Goal: Task Accomplishment & Management: Complete application form

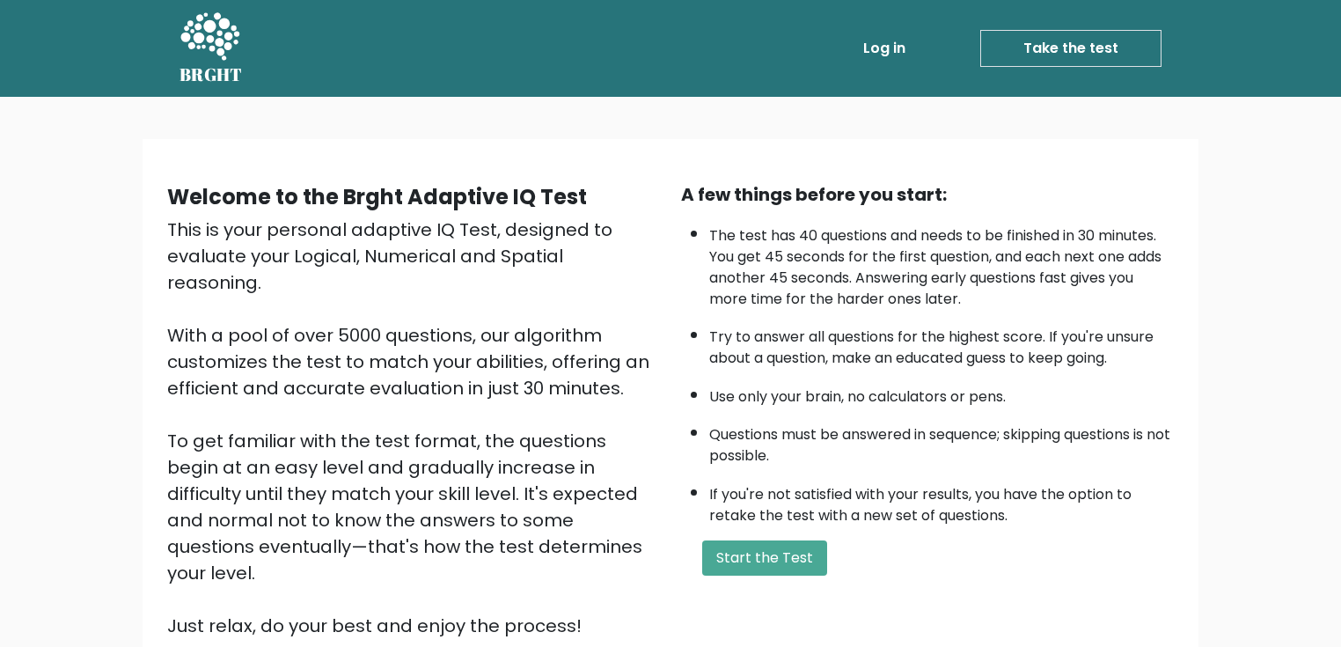
click at [888, 35] on link "Log in" at bounding box center [884, 48] width 56 height 35
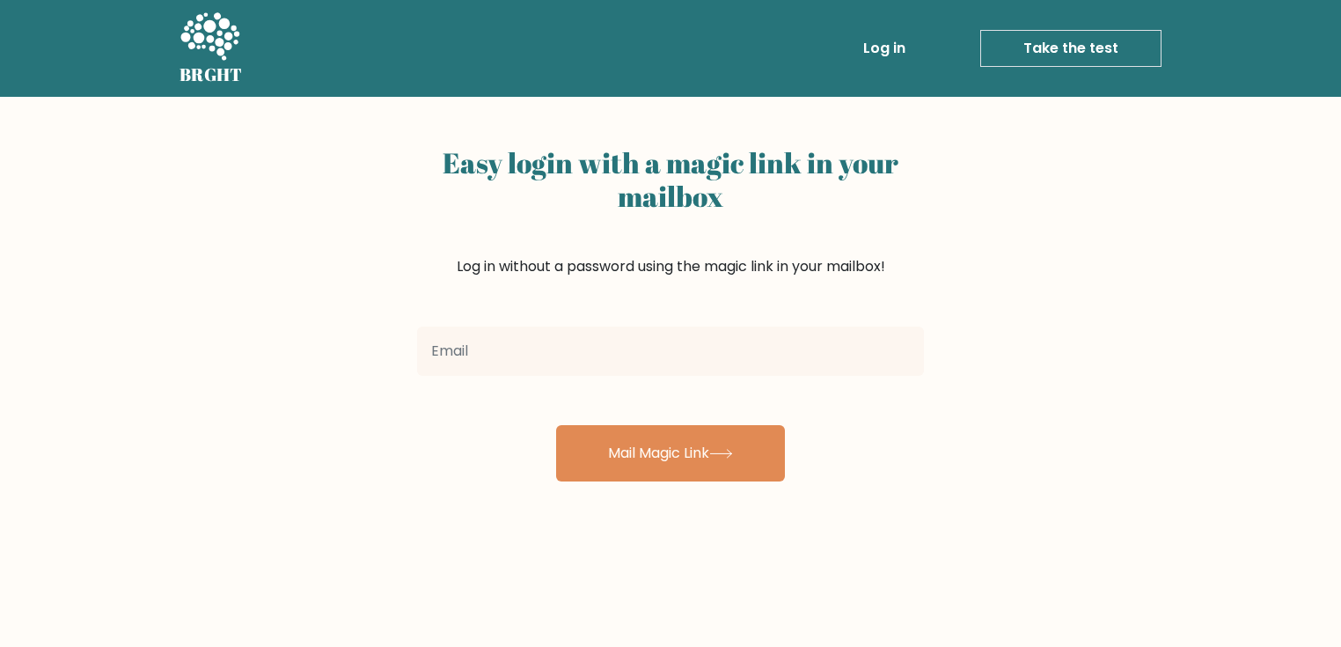
click at [770, 365] on input "email" at bounding box center [670, 350] width 507 height 49
type input "gabbussreal@gmail.com"
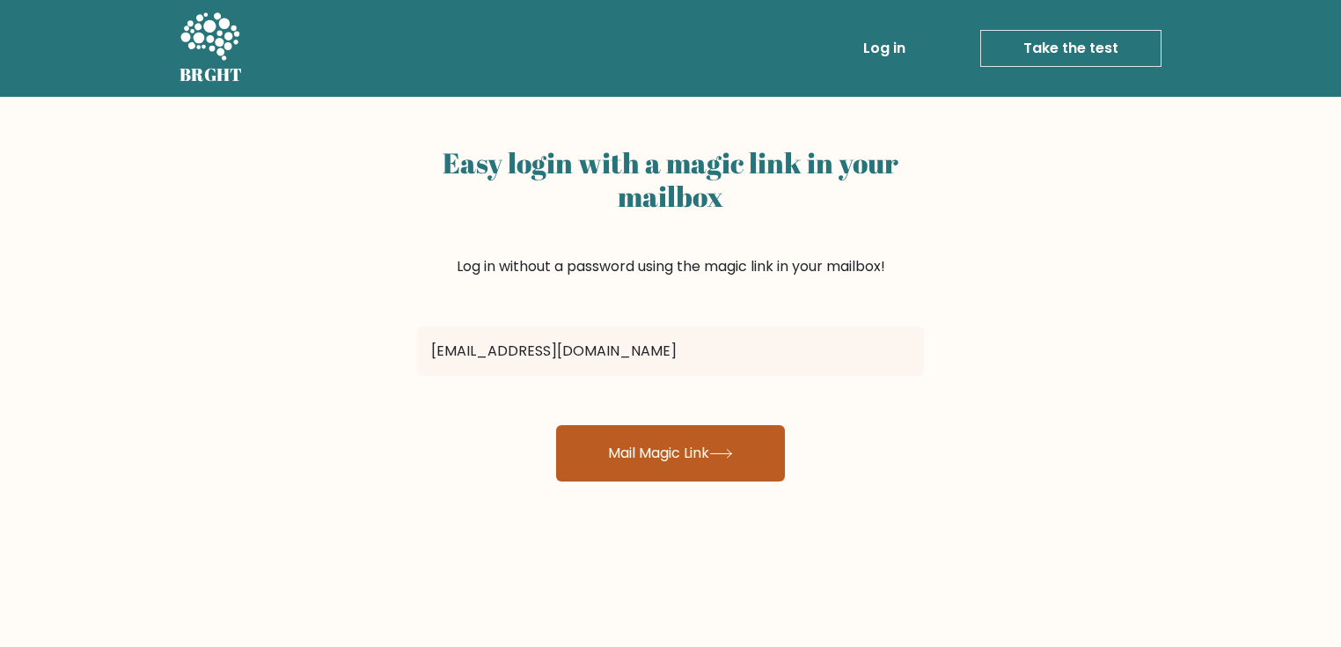
click at [596, 441] on button "Mail Magic Link" at bounding box center [670, 453] width 229 height 56
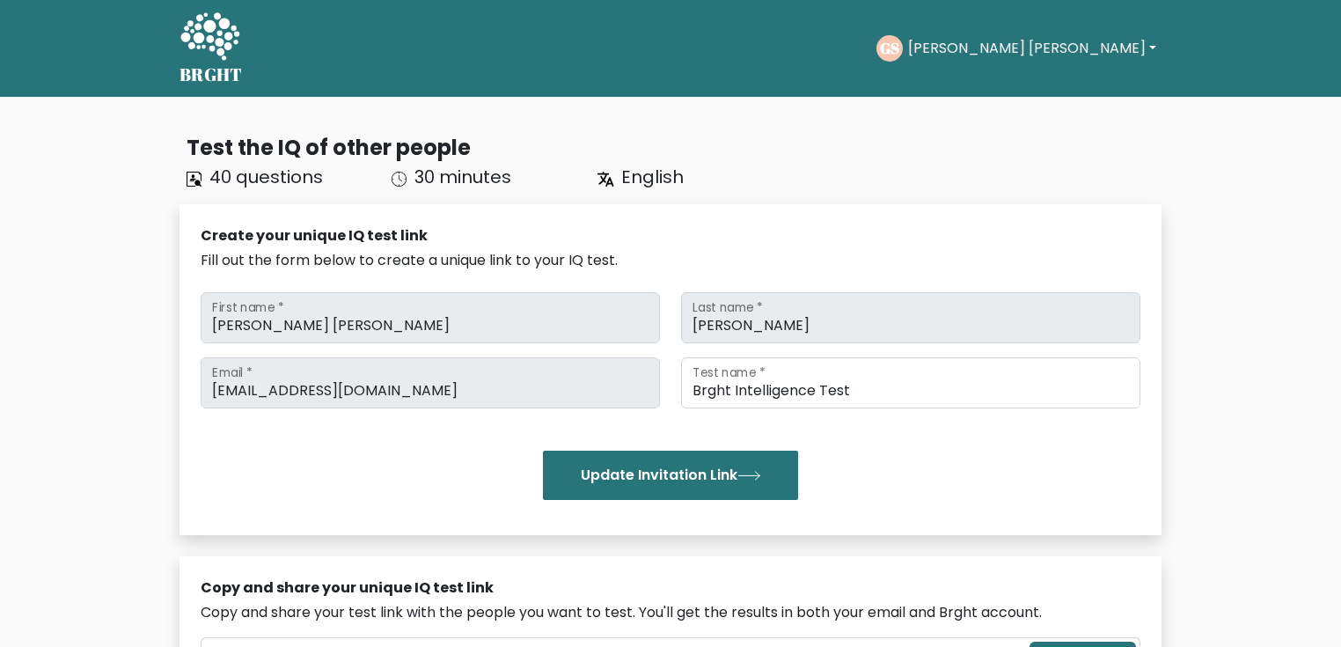
click at [1035, 51] on button "[PERSON_NAME] [PERSON_NAME]" at bounding box center [1032, 48] width 259 height 23
click at [1012, 100] on link "Profile" at bounding box center [946, 113] width 139 height 28
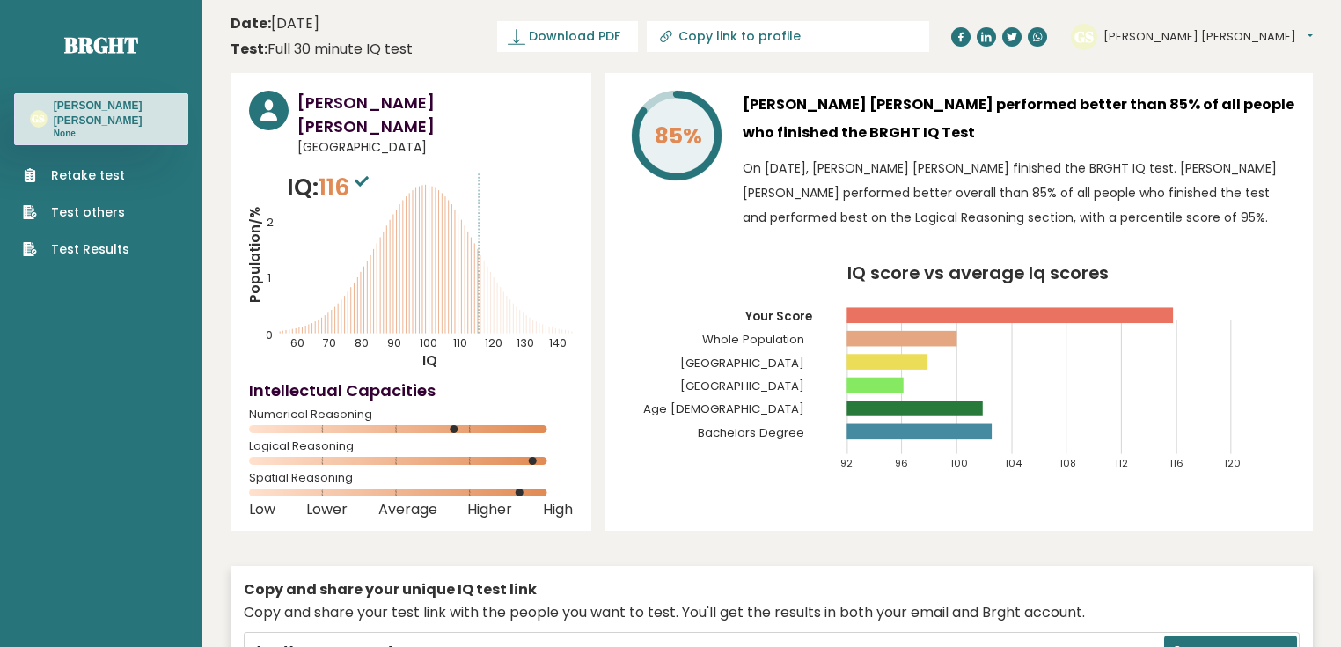
click at [90, 183] on link "Retake test" at bounding box center [76, 175] width 106 height 18
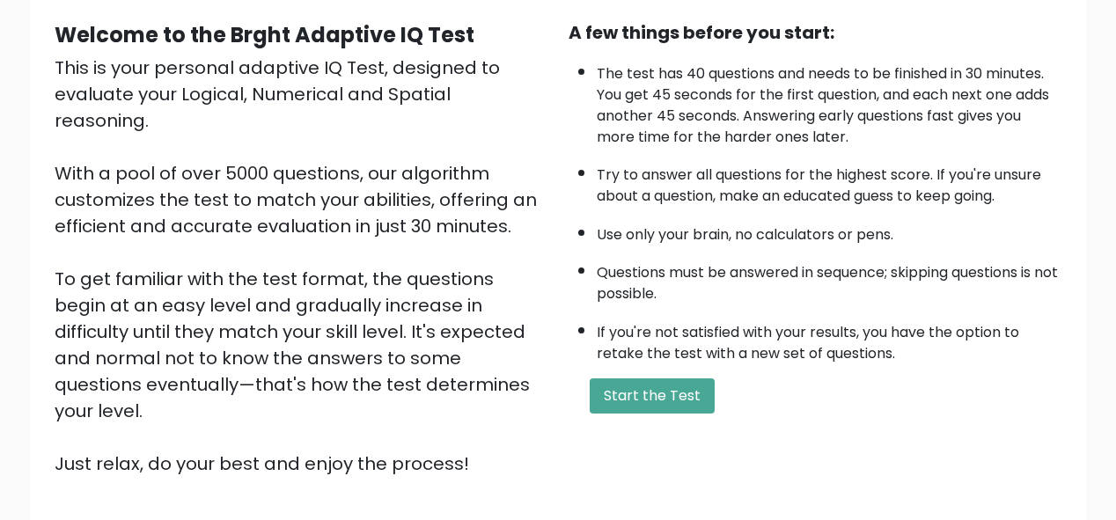
scroll to position [285, 0]
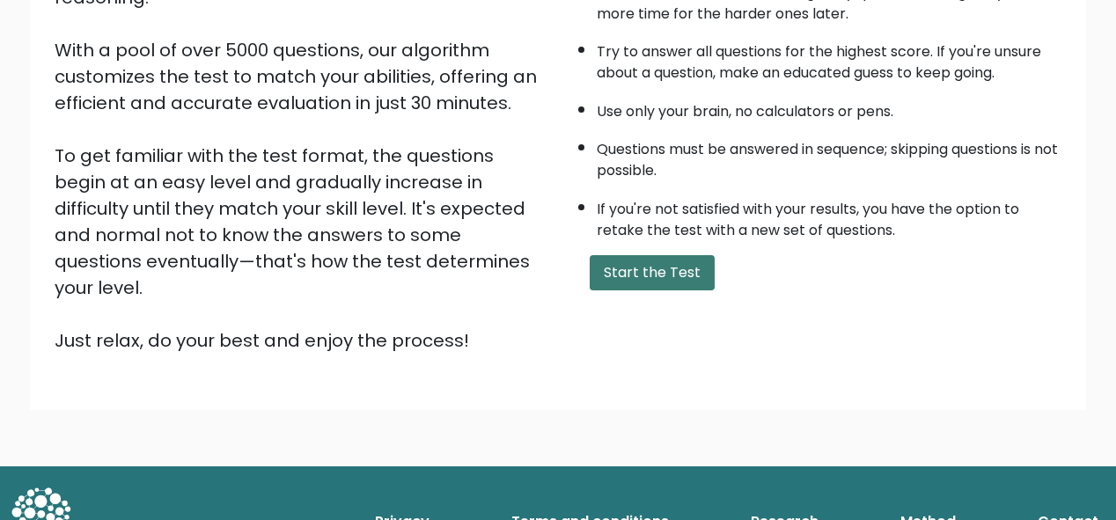
click at [670, 255] on button "Start the Test" at bounding box center [652, 272] width 125 height 35
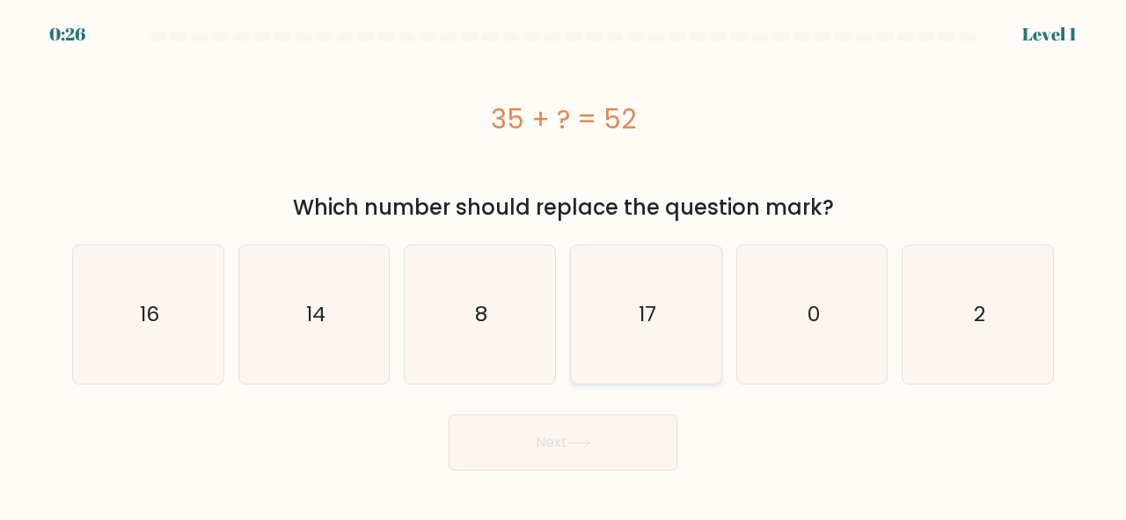
click at [652, 341] on icon "17" at bounding box center [646, 315] width 138 height 138
click at [564, 265] on input "d. 17" at bounding box center [563, 262] width 1 height 4
radio input "true"
click at [584, 446] on icon at bounding box center [580, 443] width 24 height 10
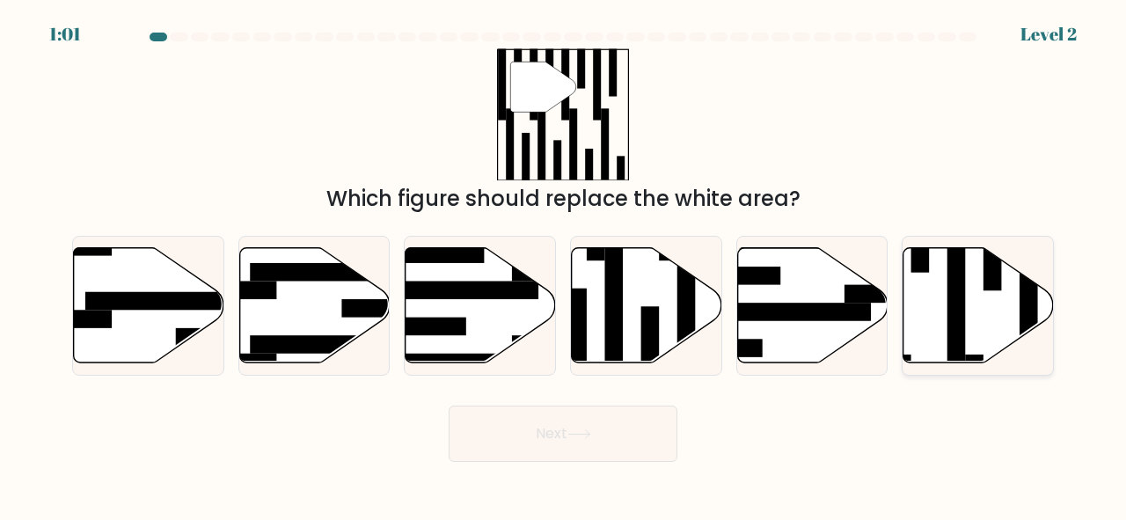
click at [989, 287] on rect at bounding box center [993, 254] width 18 height 73
click at [564, 265] on input "f." at bounding box center [563, 262] width 1 height 4
radio input "true"
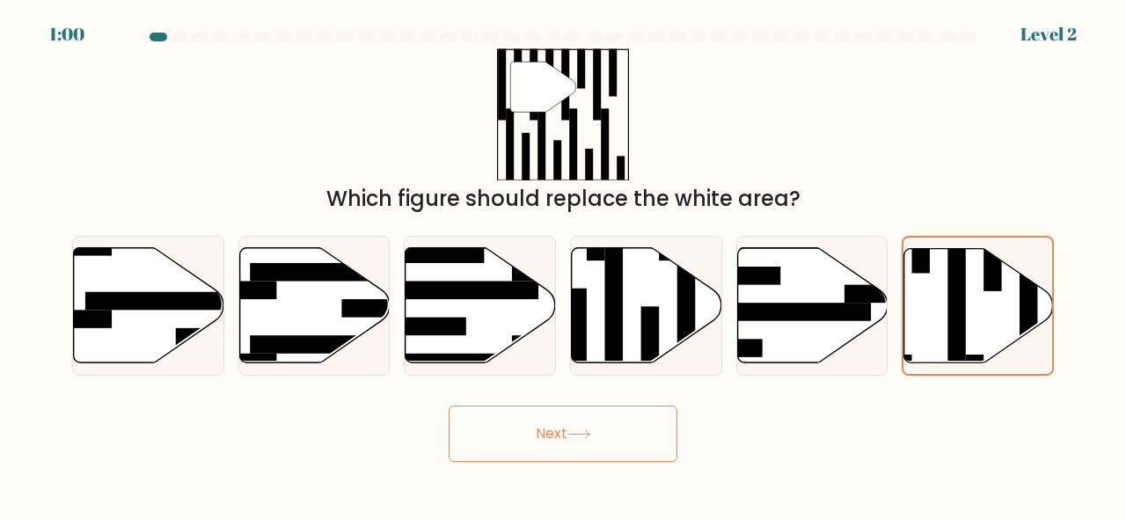
click at [629, 436] on button "Next" at bounding box center [563, 434] width 229 height 56
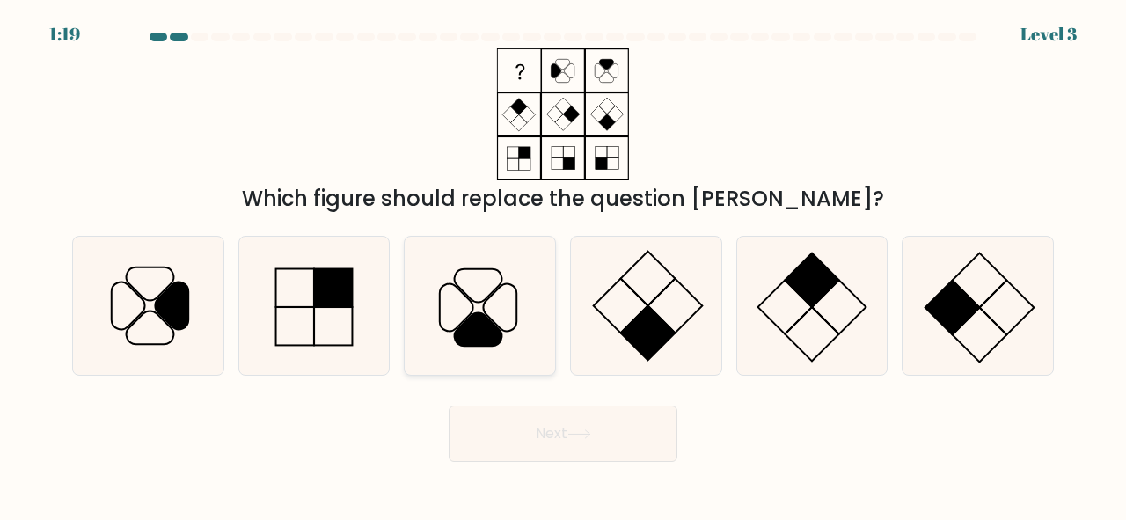
click at [514, 313] on icon at bounding box center [480, 306] width 138 height 138
click at [563, 265] on input "c." at bounding box center [563, 262] width 1 height 4
radio input "true"
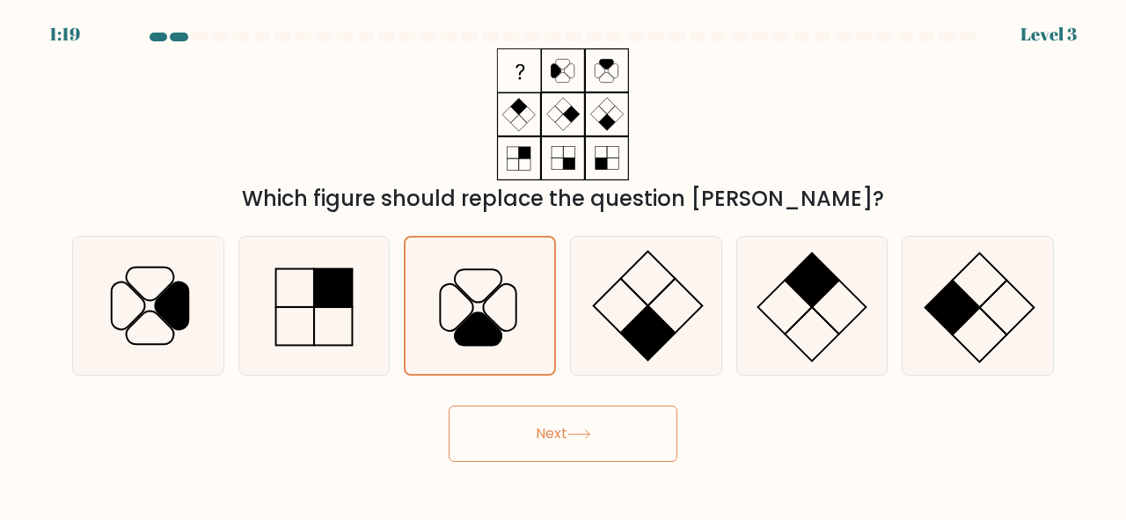
click at [550, 415] on button "Next" at bounding box center [563, 434] width 229 height 56
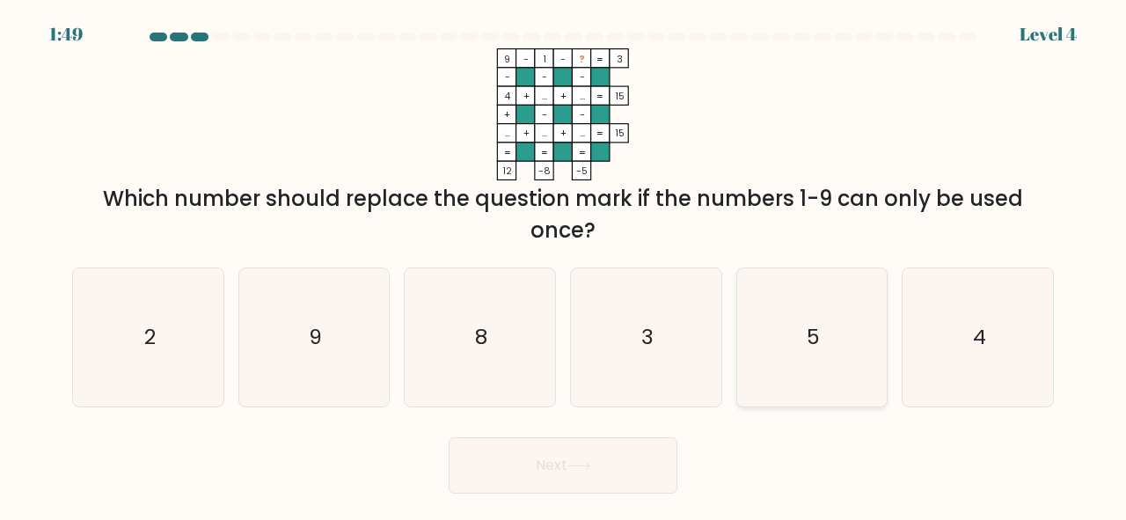
click at [842, 396] on icon "5" at bounding box center [813, 337] width 138 height 138
click at [564, 265] on input "e. 5" at bounding box center [563, 262] width 1 height 4
radio input "true"
click at [598, 463] on button "Next" at bounding box center [563, 465] width 229 height 56
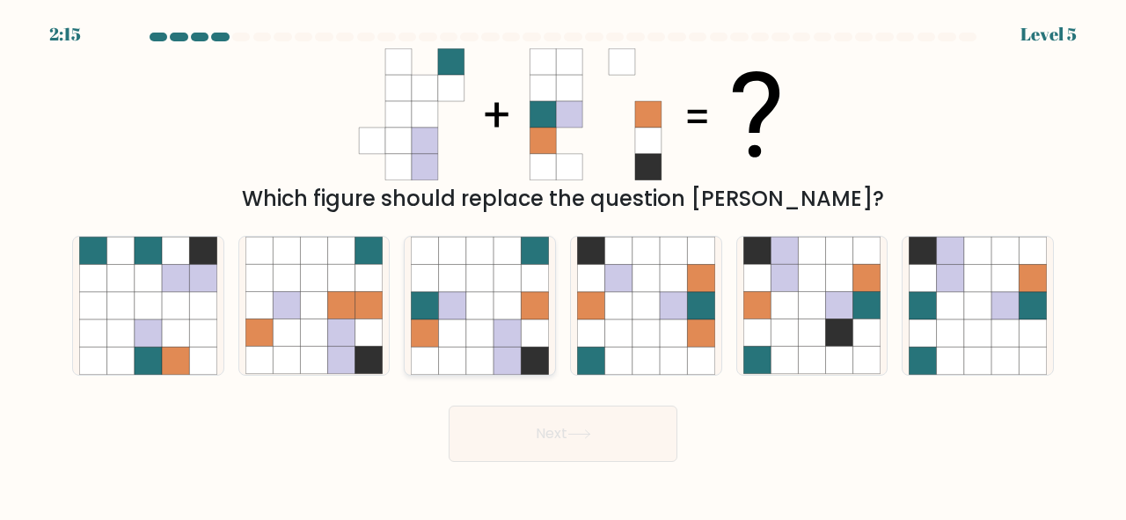
click at [453, 292] on icon at bounding box center [452, 305] width 27 height 27
click at [563, 265] on input "c." at bounding box center [563, 262] width 1 height 4
radio input "true"
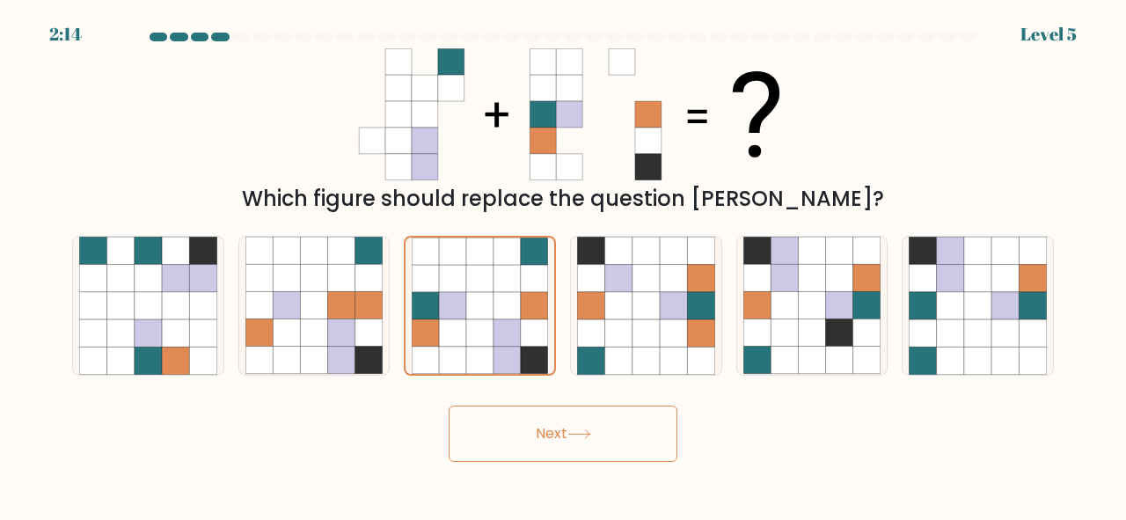
click at [629, 429] on button "Next" at bounding box center [563, 434] width 229 height 56
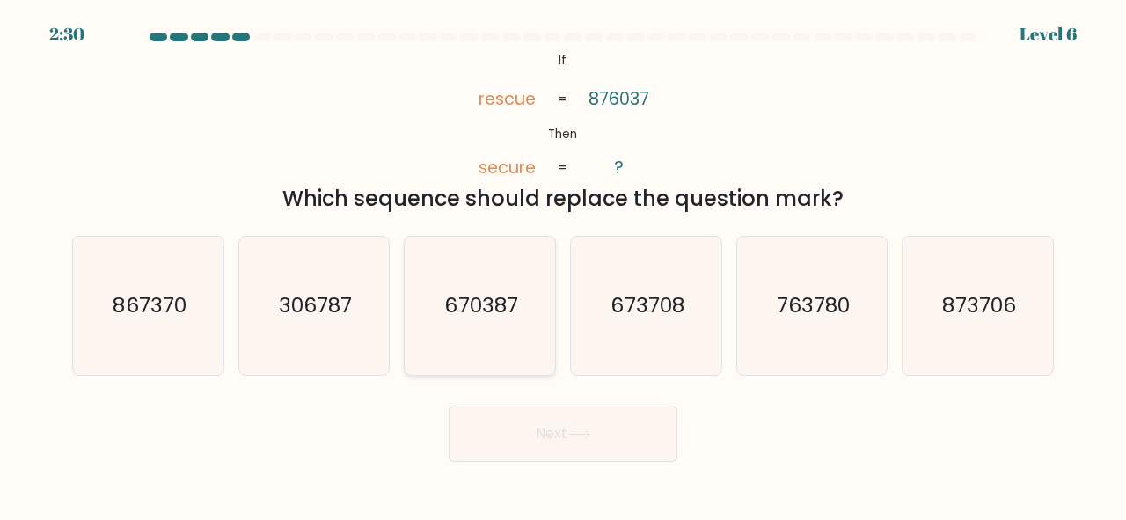
click at [499, 282] on icon "670387" at bounding box center [480, 306] width 138 height 138
click at [563, 265] on input "c. 670387" at bounding box center [563, 262] width 1 height 4
radio input "true"
click at [546, 456] on button "Next" at bounding box center [563, 434] width 229 height 56
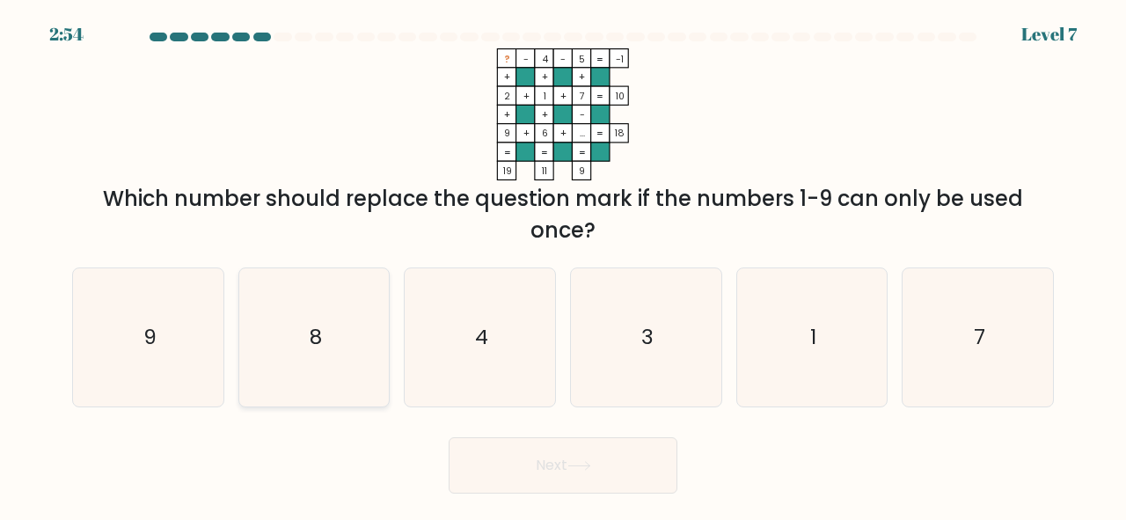
click at [370, 322] on icon "8" at bounding box center [315, 337] width 138 height 138
click at [563, 265] on input "b. 8" at bounding box center [563, 262] width 1 height 4
radio input "true"
click at [524, 468] on button "Next" at bounding box center [563, 465] width 229 height 56
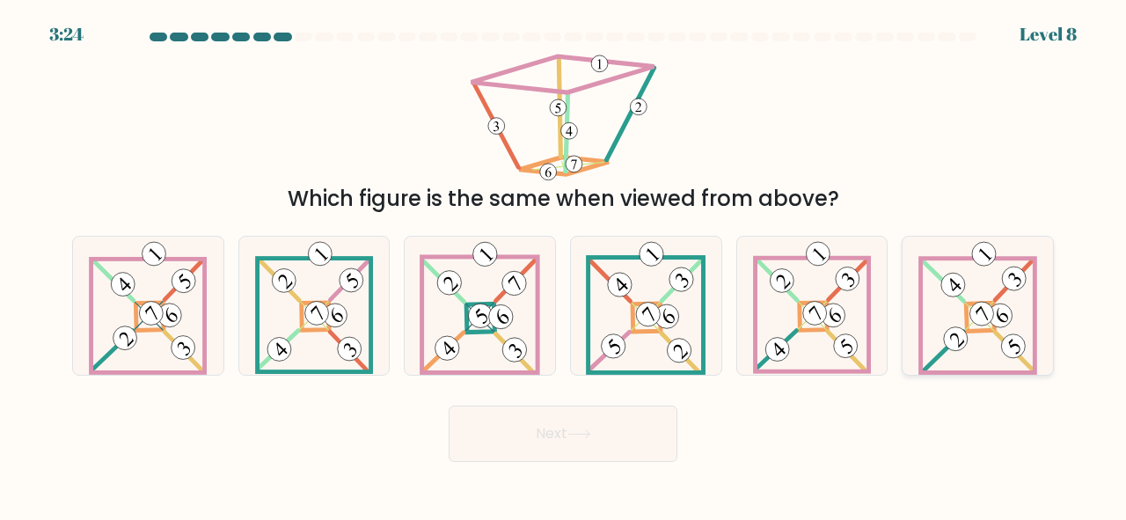
click at [1028, 355] on icon at bounding box center [978, 306] width 119 height 138
click at [564, 265] on input "f." at bounding box center [563, 262] width 1 height 4
radio input "true"
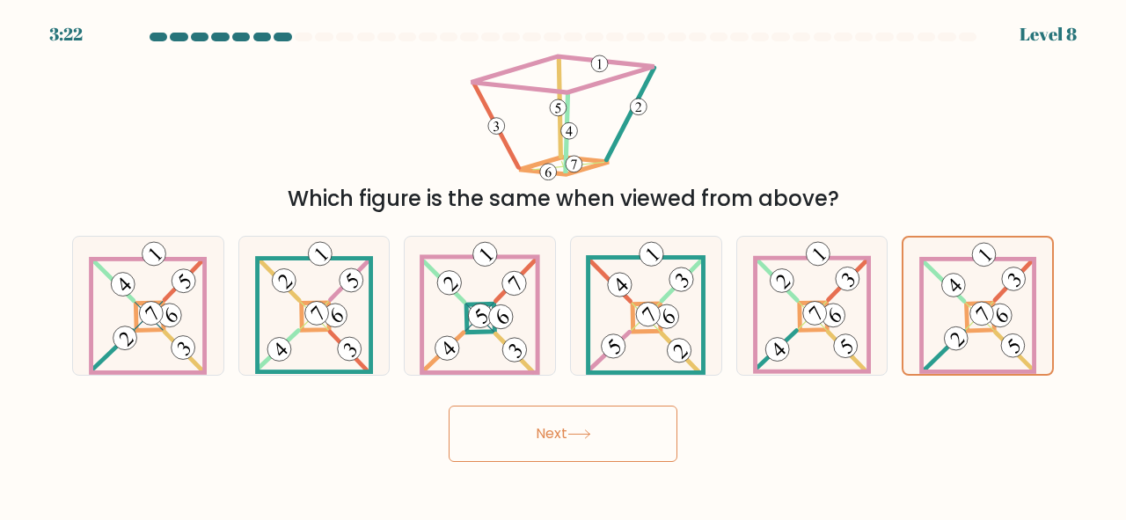
click at [671, 456] on button "Next" at bounding box center [563, 434] width 229 height 56
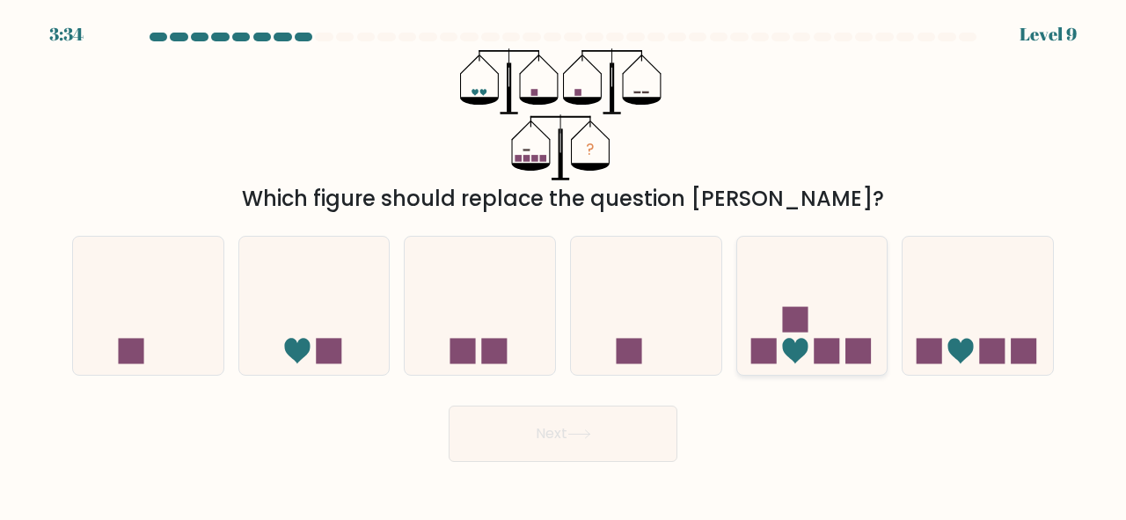
click at [796, 352] on icon at bounding box center [795, 352] width 26 height 26
click at [564, 265] on input "e." at bounding box center [563, 262] width 1 height 4
radio input "true"
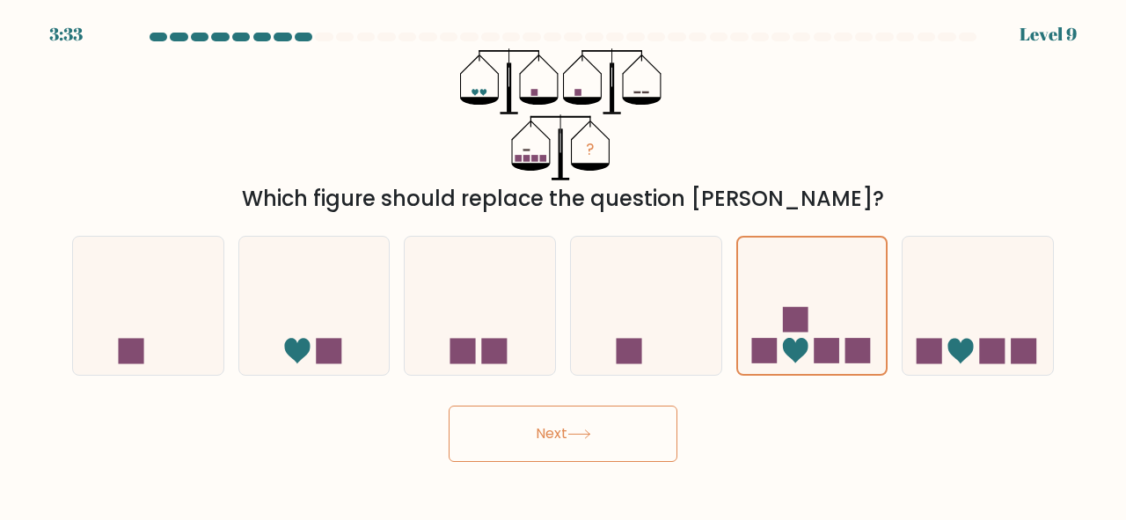
click at [583, 441] on button "Next" at bounding box center [563, 434] width 229 height 56
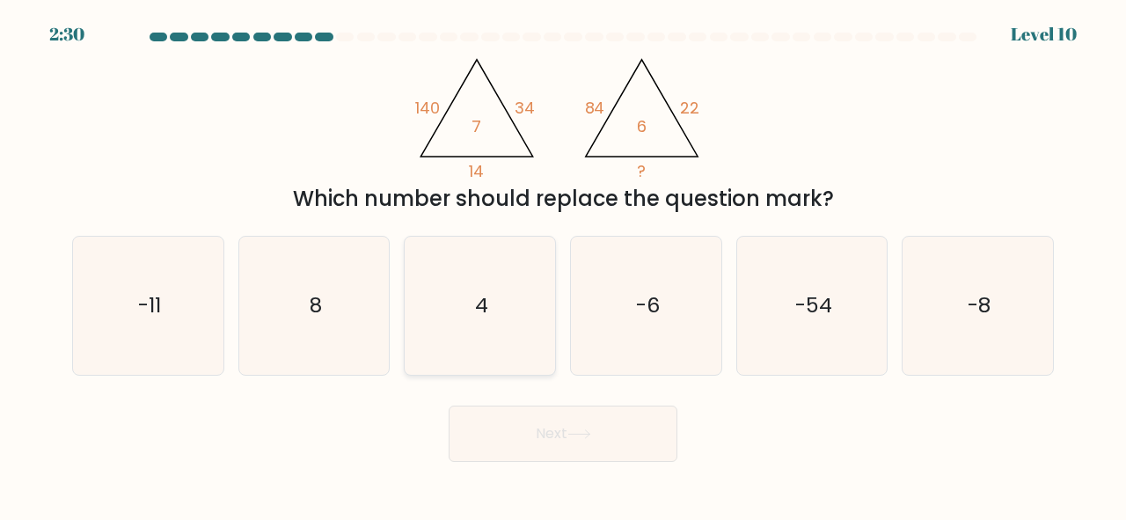
click at [517, 295] on icon "4" at bounding box center [480, 306] width 138 height 138
click at [563, 265] on input "c. 4" at bounding box center [563, 262] width 1 height 4
radio input "true"
click at [554, 416] on button "Next" at bounding box center [563, 434] width 229 height 56
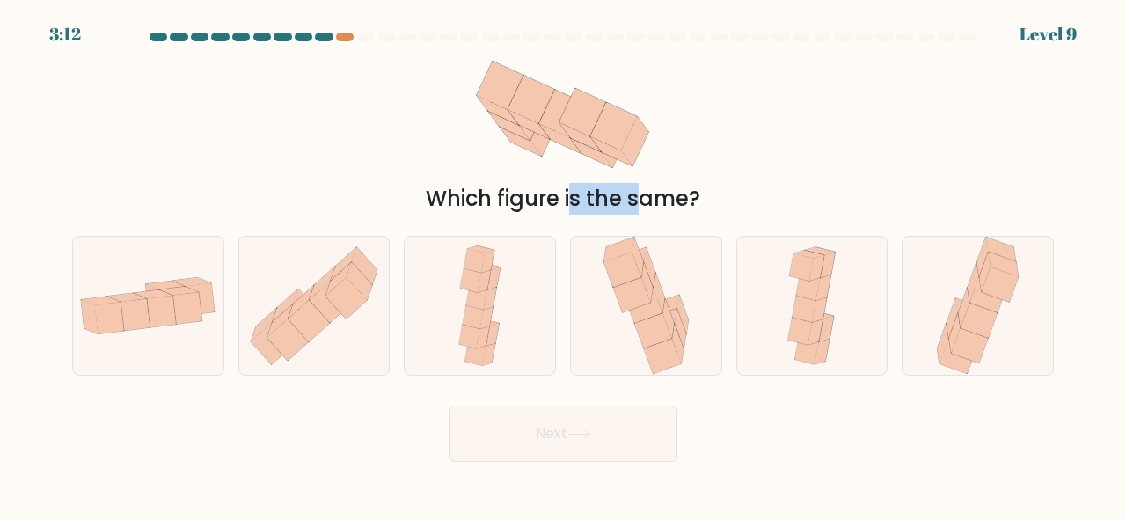
drag, startPoint x: 422, startPoint y: 201, endPoint x: 506, endPoint y: 197, distance: 83.7
click at [506, 197] on div "Which figure is the same?" at bounding box center [563, 199] width 961 height 32
click at [685, 332] on icon at bounding box center [680, 330] width 11 height 40
click at [564, 265] on input "d." at bounding box center [563, 262] width 1 height 4
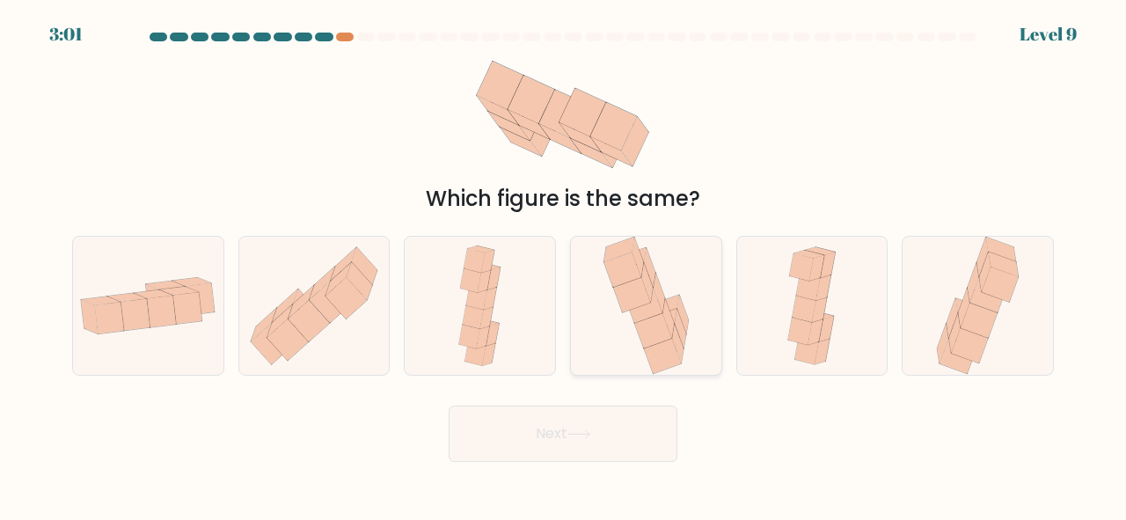
radio input "true"
click at [648, 435] on button "Next" at bounding box center [563, 434] width 229 height 56
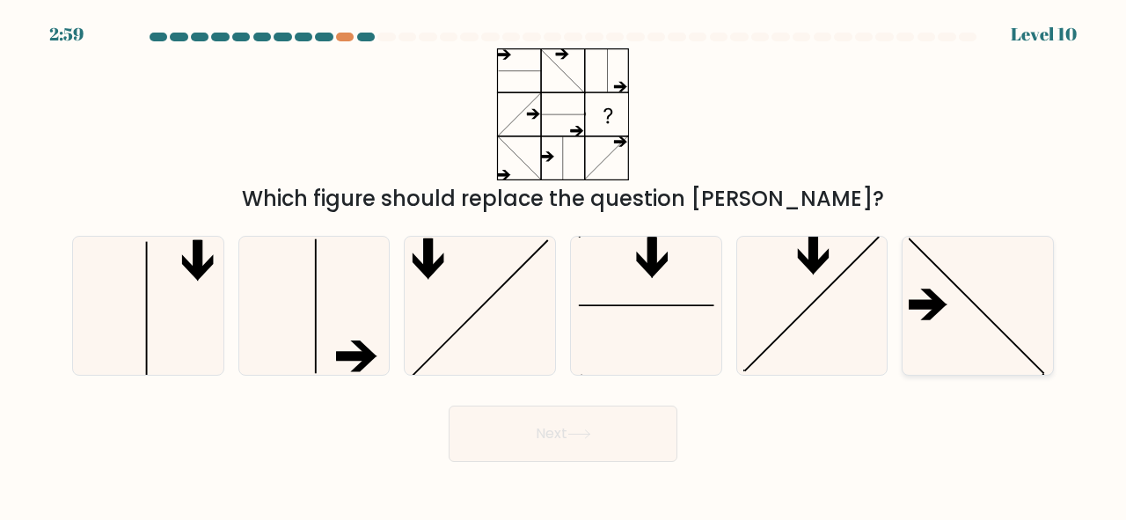
click at [951, 324] on icon at bounding box center [978, 306] width 138 height 138
click at [564, 265] on input "f." at bounding box center [563, 262] width 1 height 4
radio input "true"
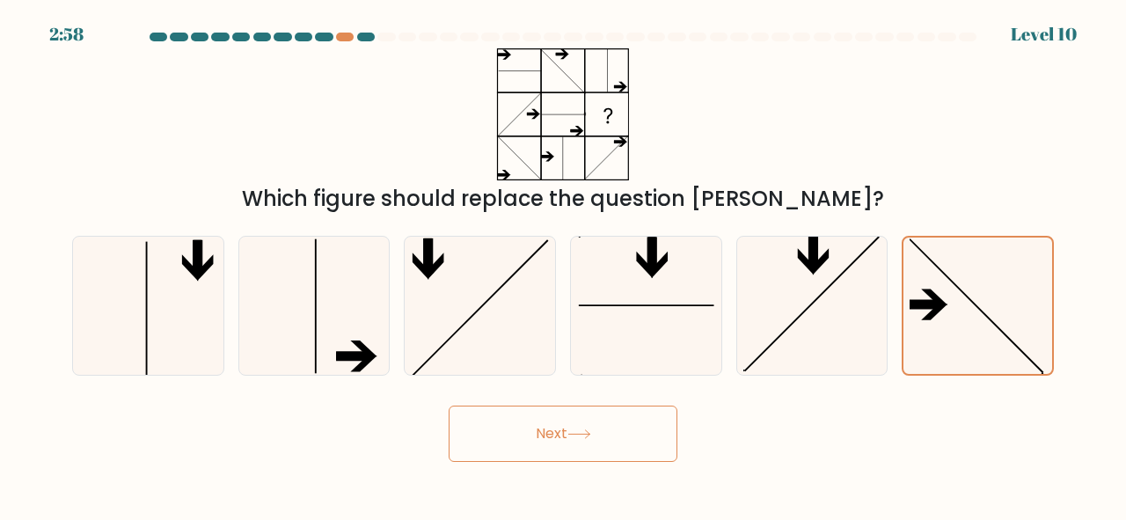
click at [617, 443] on button "Next" at bounding box center [563, 434] width 229 height 56
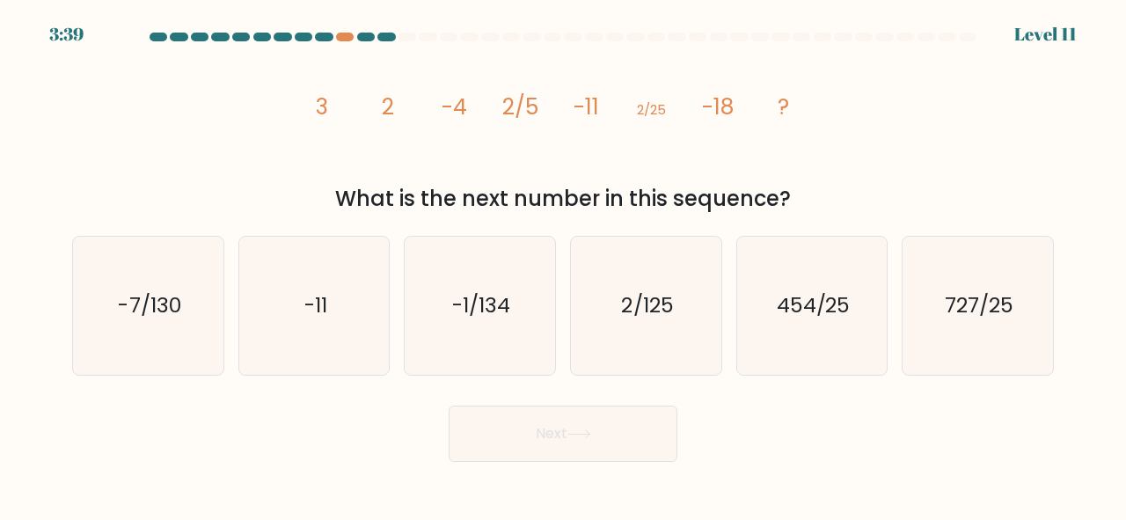
copy div "What is the next number in this sequence?"
drag, startPoint x: 336, startPoint y: 201, endPoint x: 791, endPoint y: 192, distance: 455.0
click at [791, 192] on div "What is the next number in this sequence?" at bounding box center [563, 199] width 961 height 32
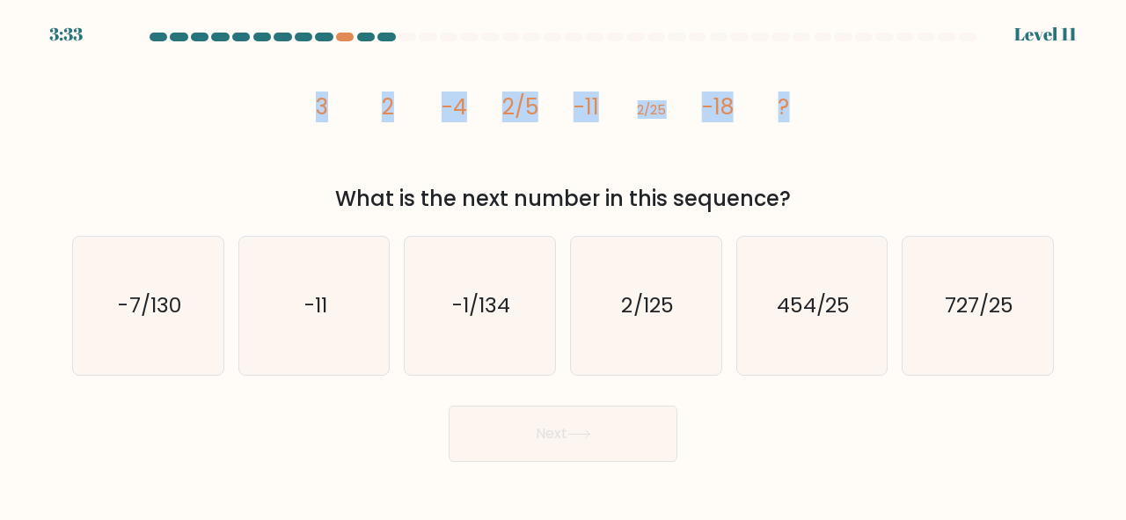
drag, startPoint x: 793, startPoint y: 109, endPoint x: 292, endPoint y: 114, distance: 500.7
click at [292, 114] on div "image/svg+xml 3 2 -4 2/5 -11 2/25 -18 ? What is the next number in this sequenc…" at bounding box center [563, 131] width 1003 height 166
copy g "3 2 -4 2/5 -11 2/25 -18 ?"
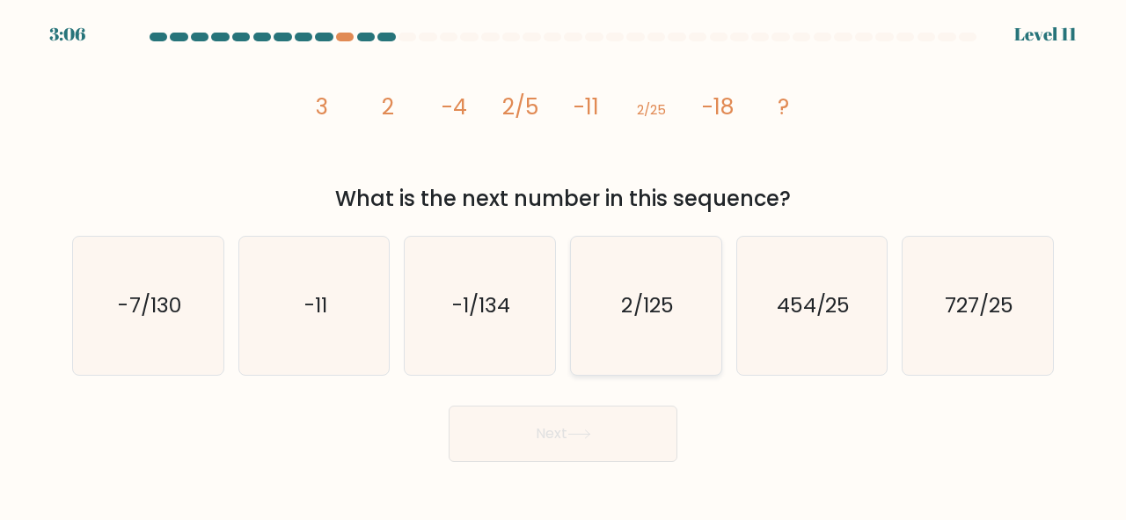
click at [622, 296] on text "2/125" at bounding box center [647, 305] width 52 height 29
click at [564, 265] on input "d. 2/125" at bounding box center [563, 262] width 1 height 4
radio input "true"
click at [613, 422] on button "Next" at bounding box center [563, 434] width 229 height 56
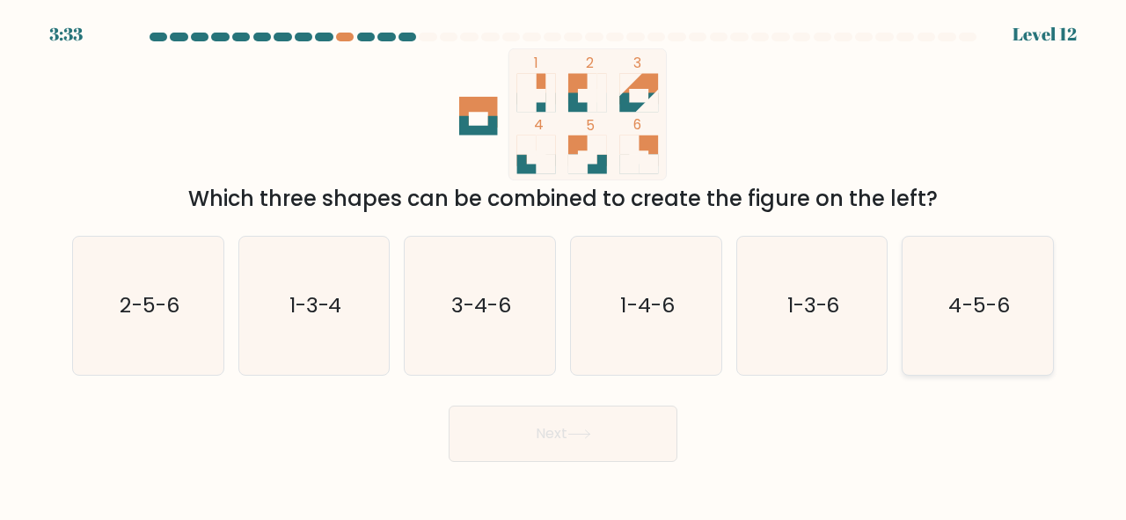
click at [987, 327] on icon "4-5-6" at bounding box center [978, 306] width 138 height 138
click at [564, 265] on input "f. 4-5-6" at bounding box center [563, 262] width 1 height 4
radio input "true"
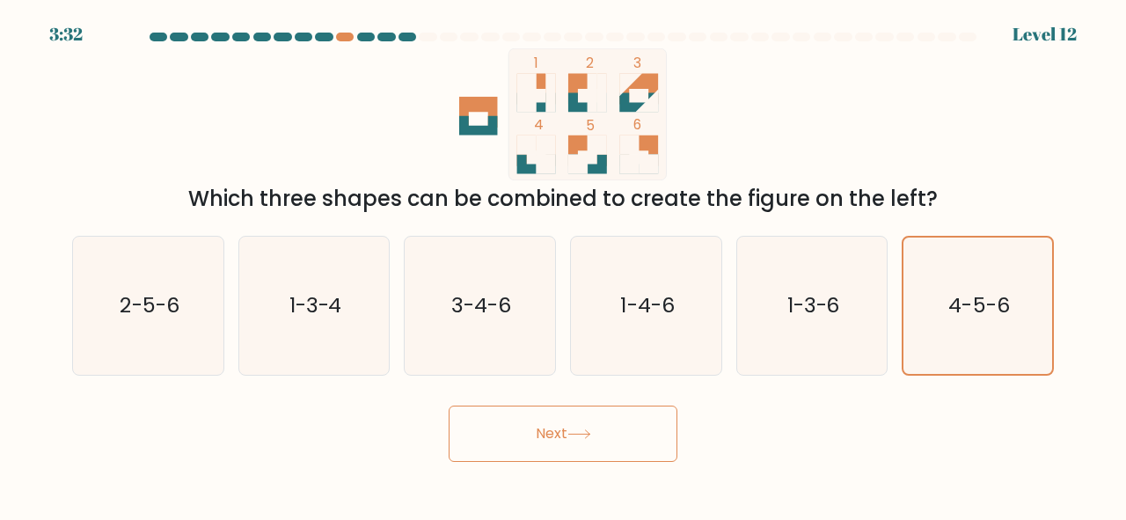
click at [662, 427] on button "Next" at bounding box center [563, 434] width 229 height 56
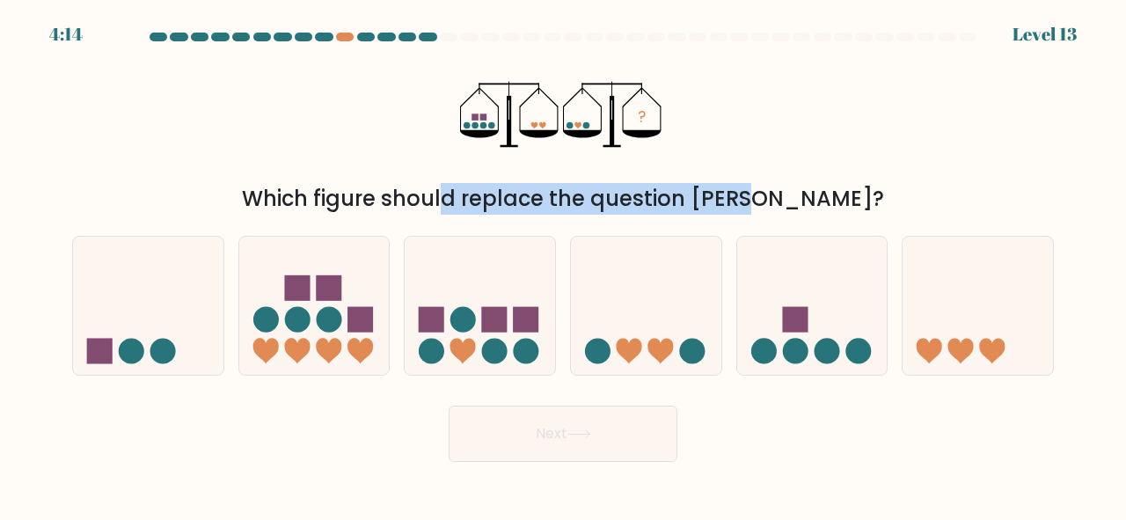
drag, startPoint x: 365, startPoint y: 190, endPoint x: 652, endPoint y: 190, distance: 286.9
click at [652, 190] on div "Which figure should replace the question mark?" at bounding box center [563, 199] width 961 height 32
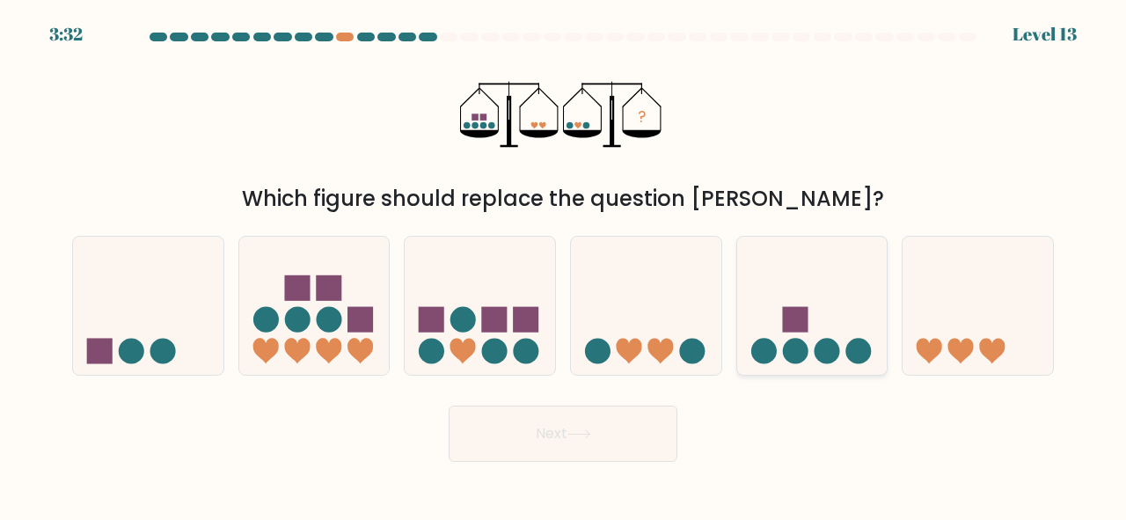
click at [829, 353] on circle at bounding box center [827, 352] width 26 height 26
click at [564, 265] on input "e." at bounding box center [563, 262] width 1 height 4
radio input "true"
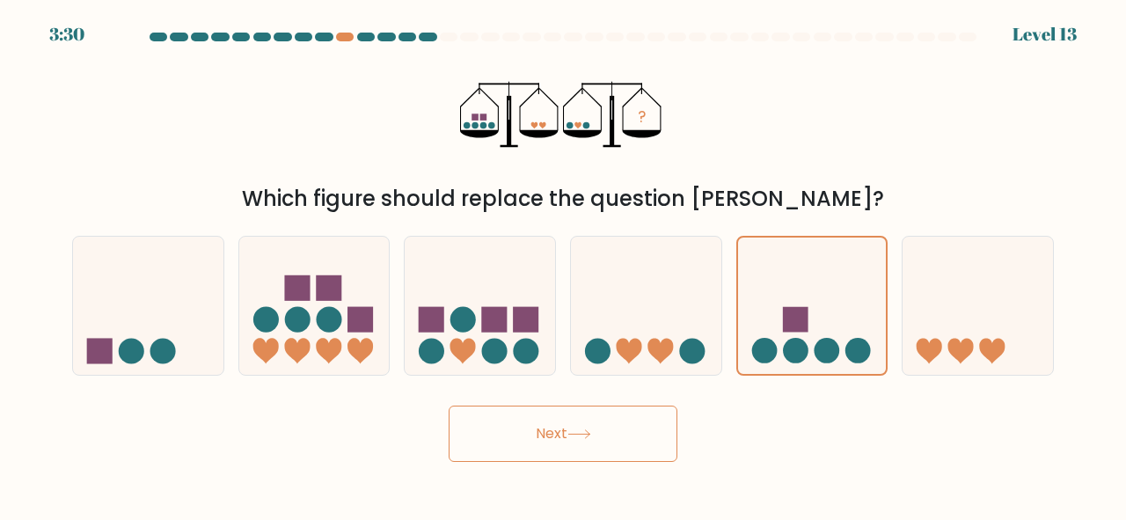
click at [563, 442] on button "Next" at bounding box center [563, 434] width 229 height 56
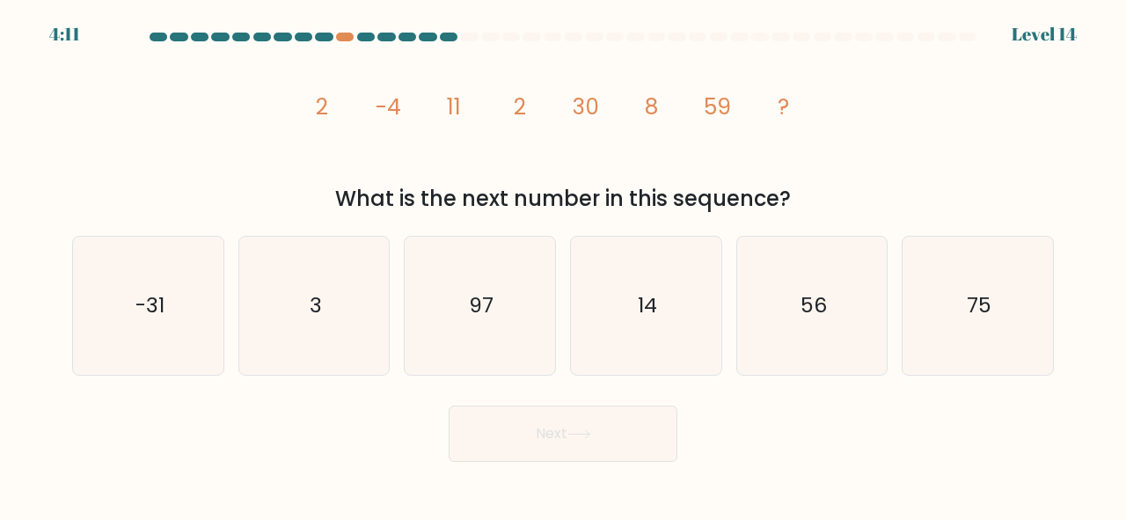
drag, startPoint x: 345, startPoint y: 199, endPoint x: 815, endPoint y: 197, distance: 469.9
click at [815, 197] on div "What is the next number in this sequence?" at bounding box center [563, 199] width 961 height 32
copy div "What is the next number in this sequence?"
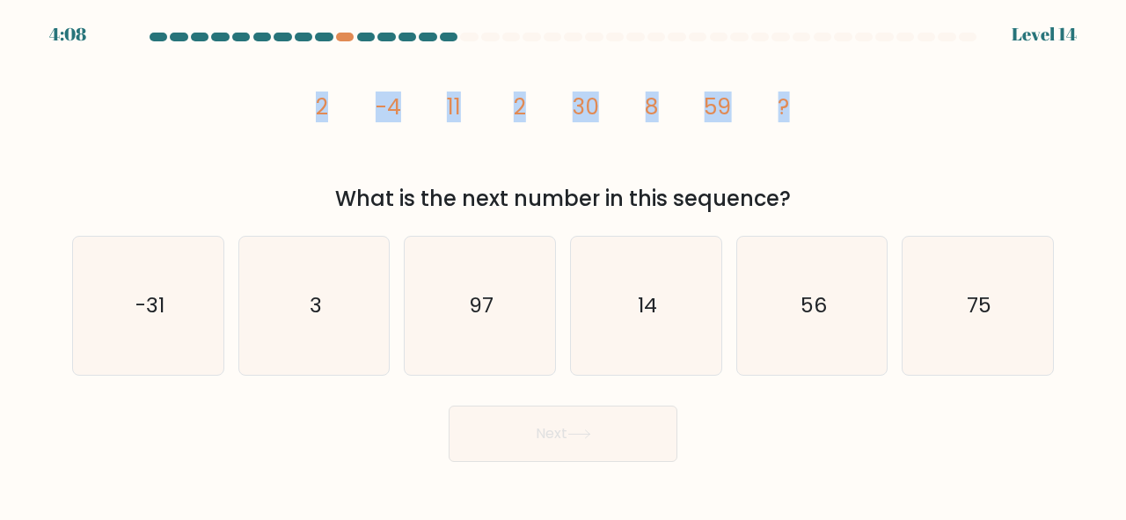
copy g "2 -4 11 2 30 8 59 ?"
drag, startPoint x: 794, startPoint y: 107, endPoint x: 316, endPoint y: 112, distance: 477.9
click at [316, 112] on icon "image/svg+xml 2 -4 11 2 30 8 59 ?" at bounding box center [563, 114] width 528 height 132
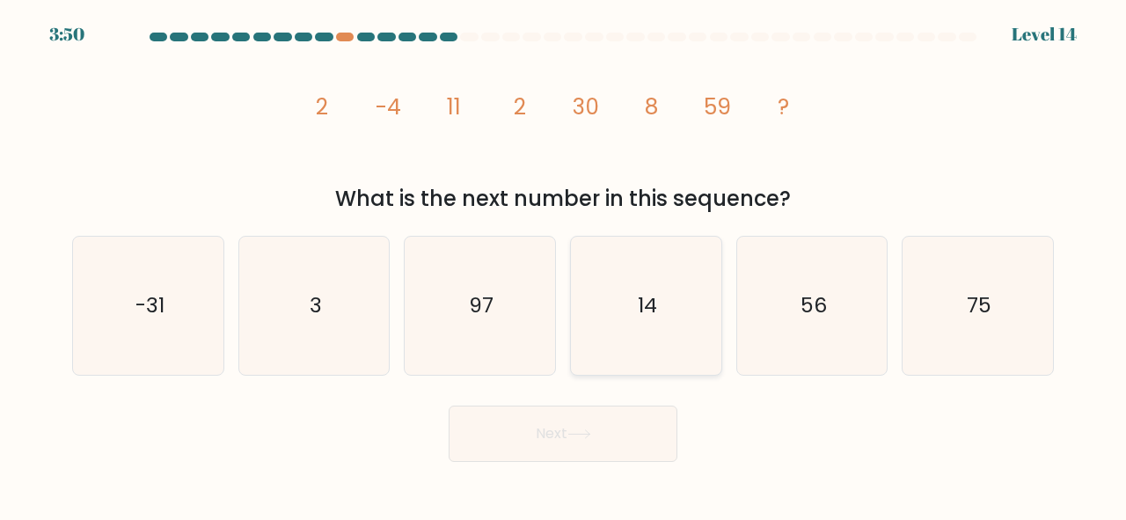
click at [713, 307] on icon "14" at bounding box center [646, 306] width 138 height 138
click at [564, 265] on input "d. 14" at bounding box center [563, 262] width 1 height 4
radio input "true"
click at [652, 437] on button "Next" at bounding box center [563, 434] width 229 height 56
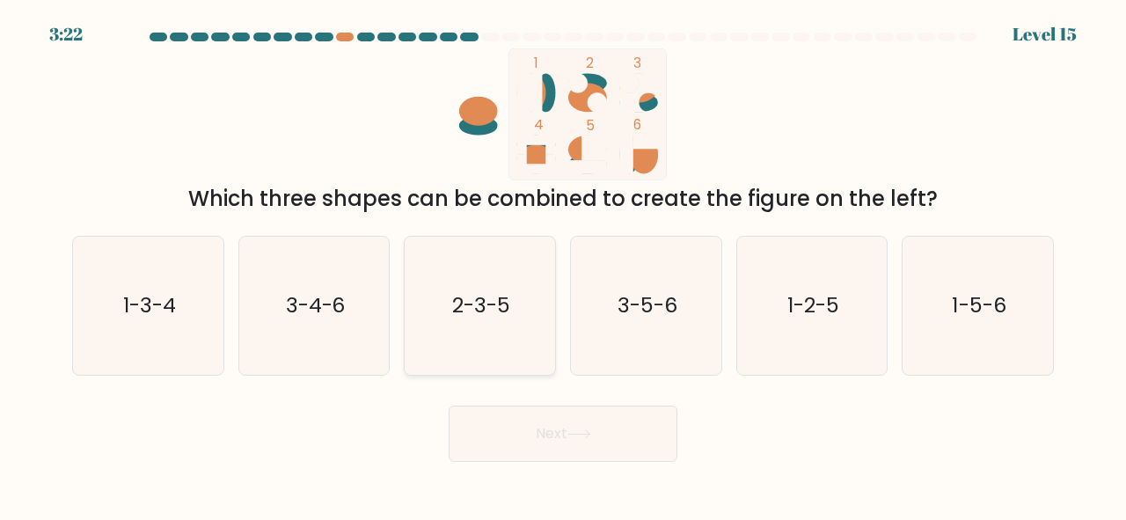
click at [426, 354] on icon "2-3-5" at bounding box center [480, 306] width 138 height 138
click at [563, 265] on input "c. 2-3-5" at bounding box center [563, 262] width 1 height 4
radio input "true"
click at [541, 422] on button "Next" at bounding box center [563, 434] width 229 height 56
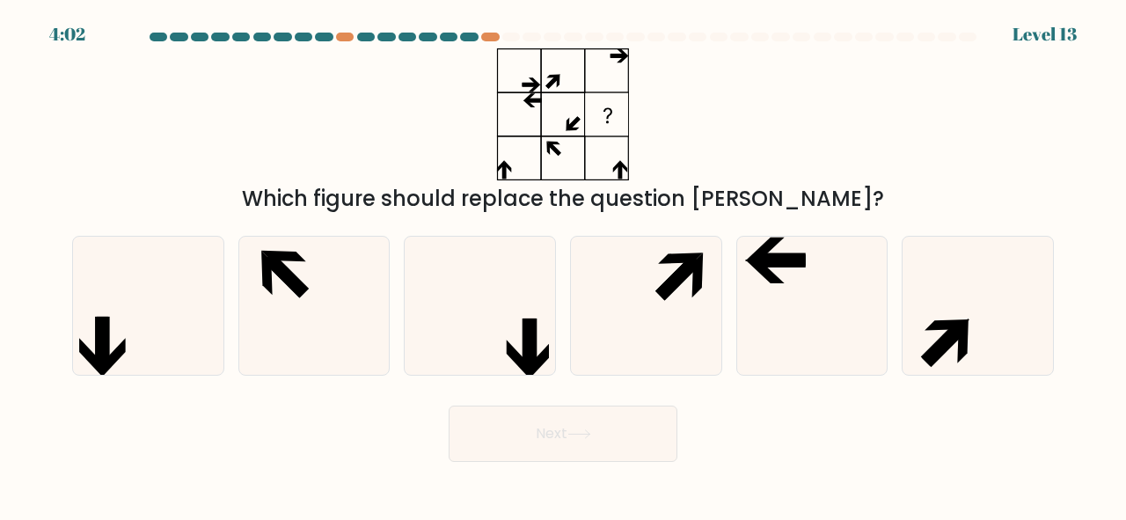
drag, startPoint x: 435, startPoint y: 208, endPoint x: 779, endPoint y: 202, distance: 344.1
click at [779, 202] on div "Which figure should replace the question mark?" at bounding box center [563, 199] width 961 height 32
click at [790, 327] on icon at bounding box center [813, 306] width 138 height 138
click at [564, 265] on input "e." at bounding box center [563, 262] width 1 height 4
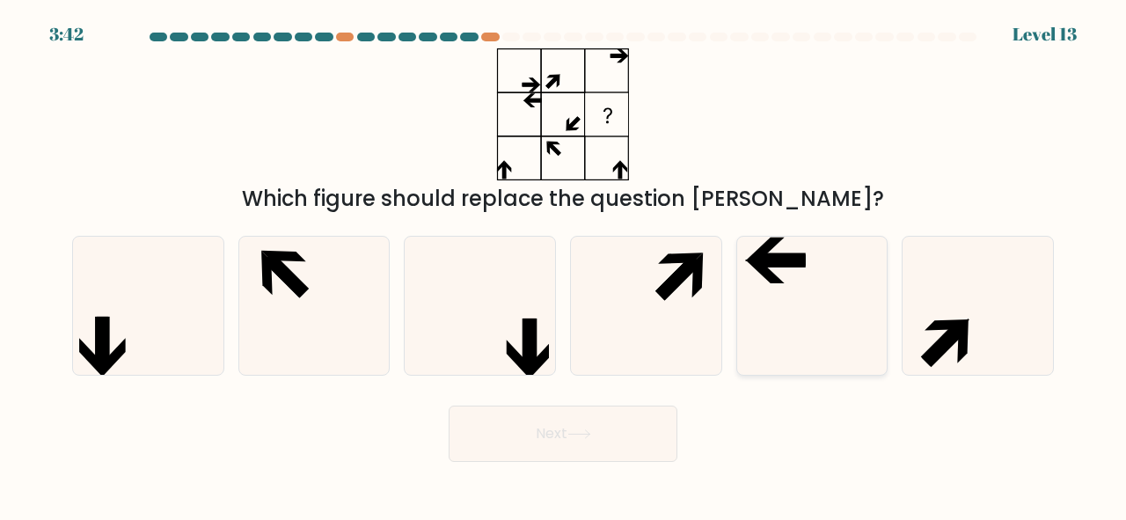
radio input "true"
click at [616, 440] on button "Next" at bounding box center [563, 434] width 229 height 56
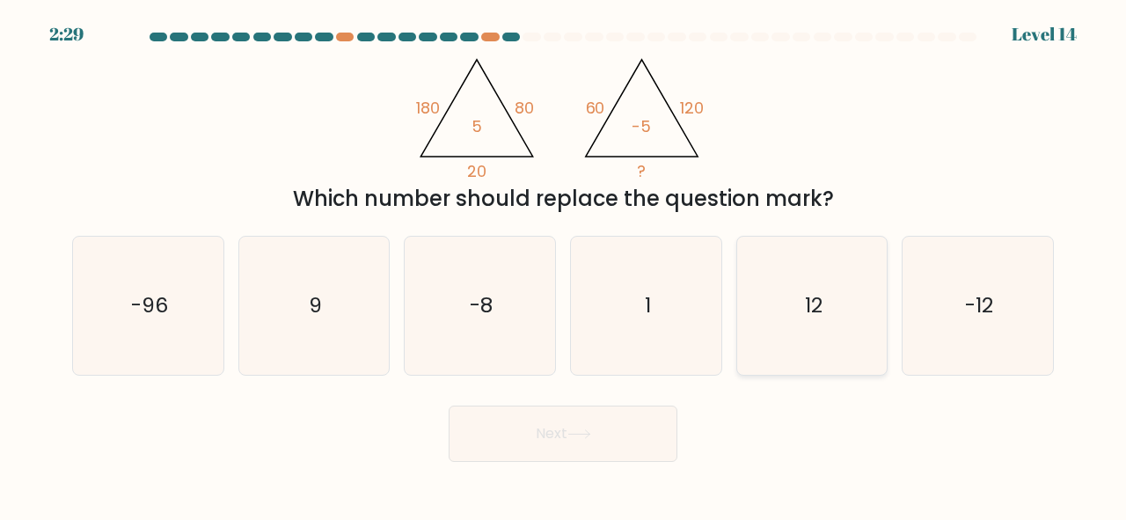
click at [815, 334] on icon "12" at bounding box center [813, 306] width 138 height 138
click at [564, 265] on input "e. 12" at bounding box center [563, 262] width 1 height 4
radio input "true"
click at [649, 458] on button "Next" at bounding box center [563, 434] width 229 height 56
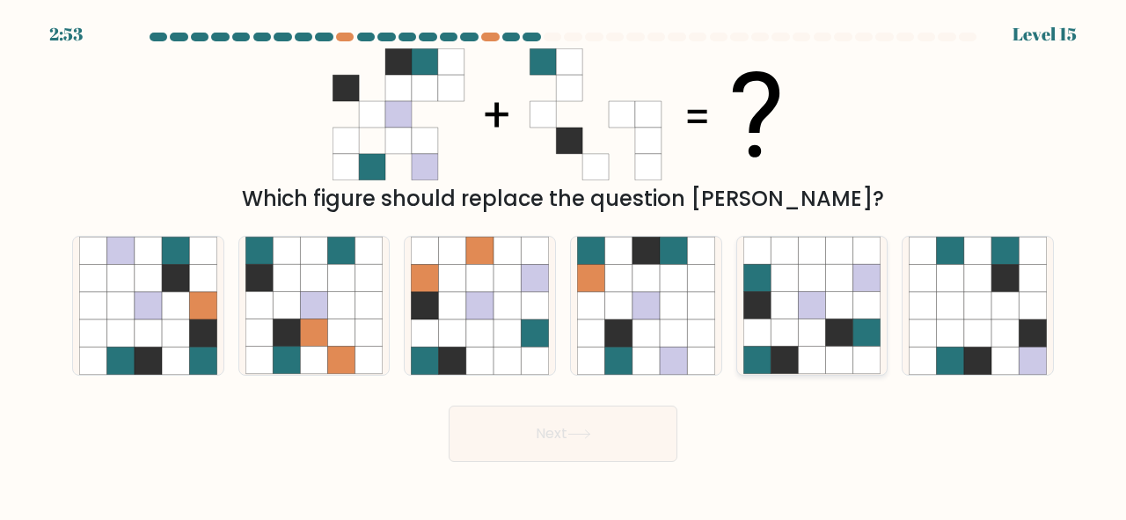
click at [859, 348] on icon at bounding box center [867, 360] width 27 height 27
click at [564, 265] on input "e." at bounding box center [563, 262] width 1 height 4
radio input "true"
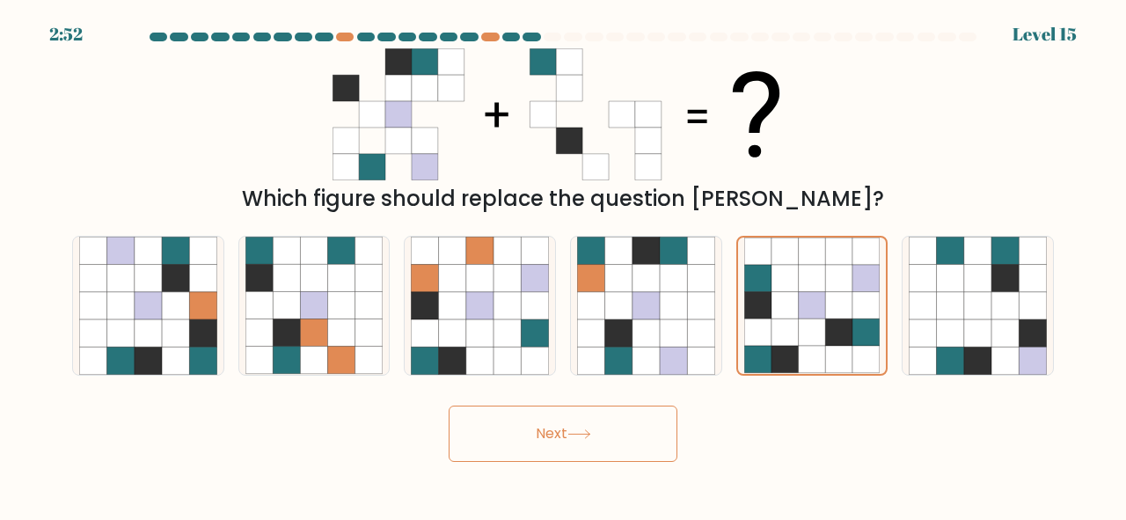
click at [634, 430] on button "Next" at bounding box center [563, 434] width 229 height 56
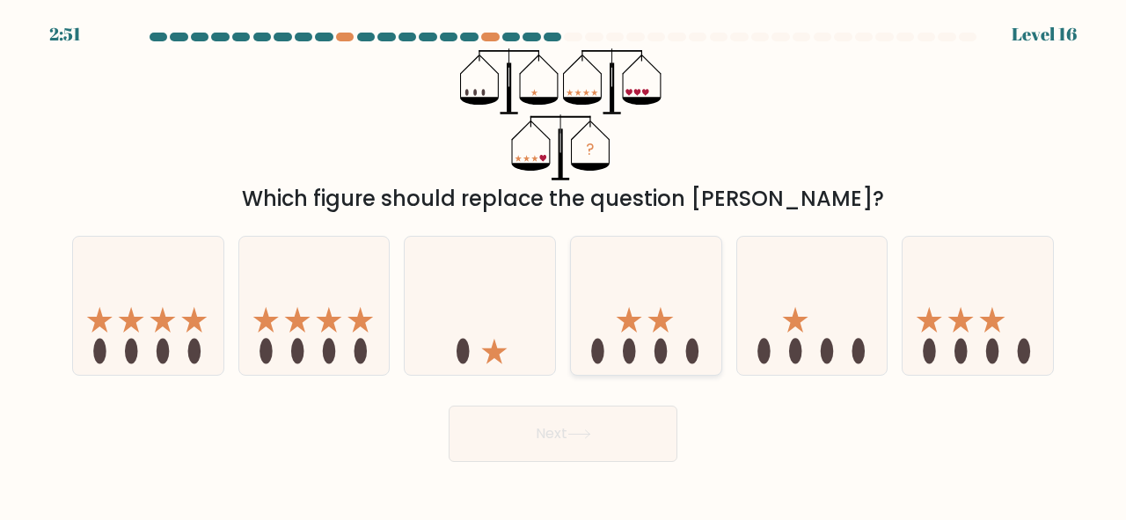
click at [638, 362] on icon at bounding box center [646, 306] width 150 height 124
click at [564, 265] on input "d." at bounding box center [563, 262] width 1 height 4
radio input "true"
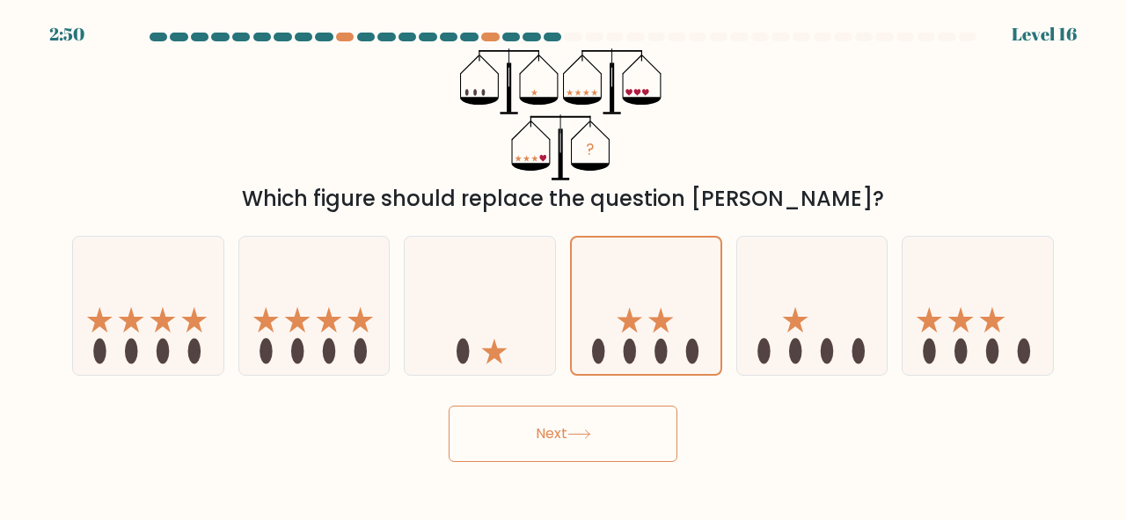
click at [623, 431] on button "Next" at bounding box center [563, 434] width 229 height 56
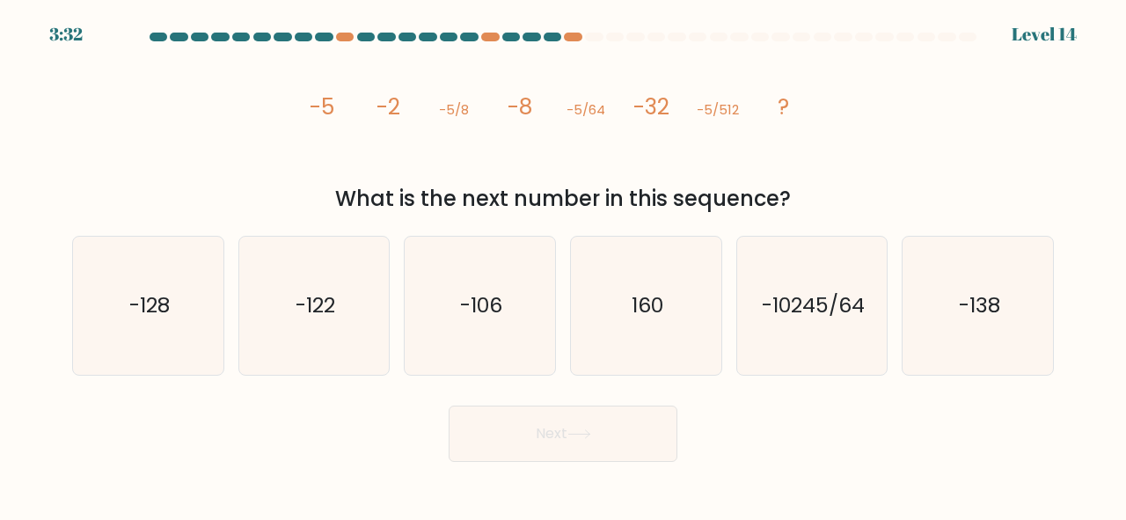
drag, startPoint x: 340, startPoint y: 196, endPoint x: 831, endPoint y: 196, distance: 491.0
click at [831, 196] on div "What is the next number in this sequence?" at bounding box center [563, 199] width 961 height 32
copy div "What is the next number in this sequence?"
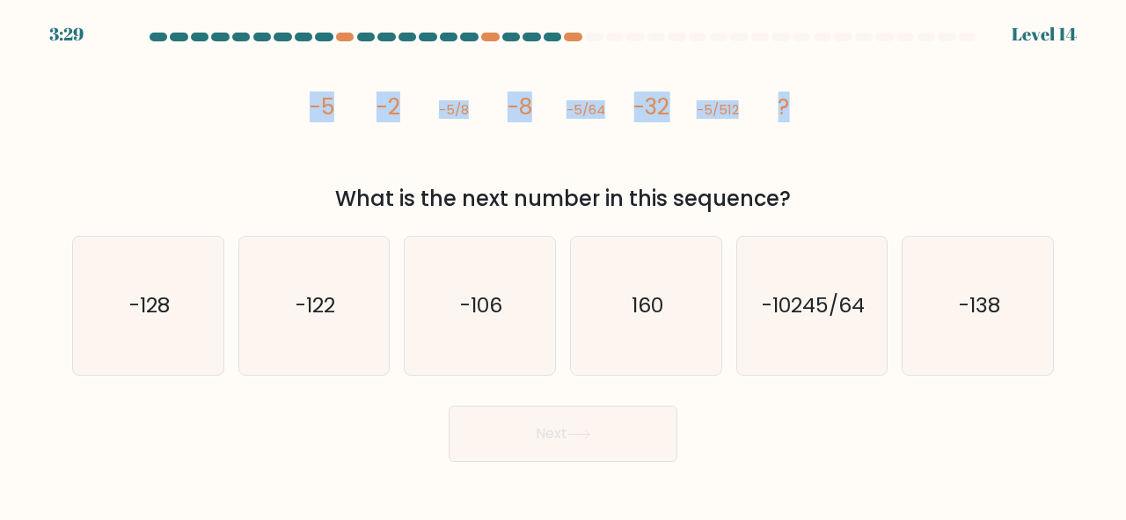
copy g "-5 -2 -5/8 -8 -5/64 -32 -5/512 ?"
drag, startPoint x: 799, startPoint y: 105, endPoint x: 262, endPoint y: 98, distance: 536.8
click at [262, 98] on div "image/svg+xml -5 -2 -5/8 -8 -5/64 -32 -5/512 ? What is the next number in this …" at bounding box center [563, 131] width 1003 height 166
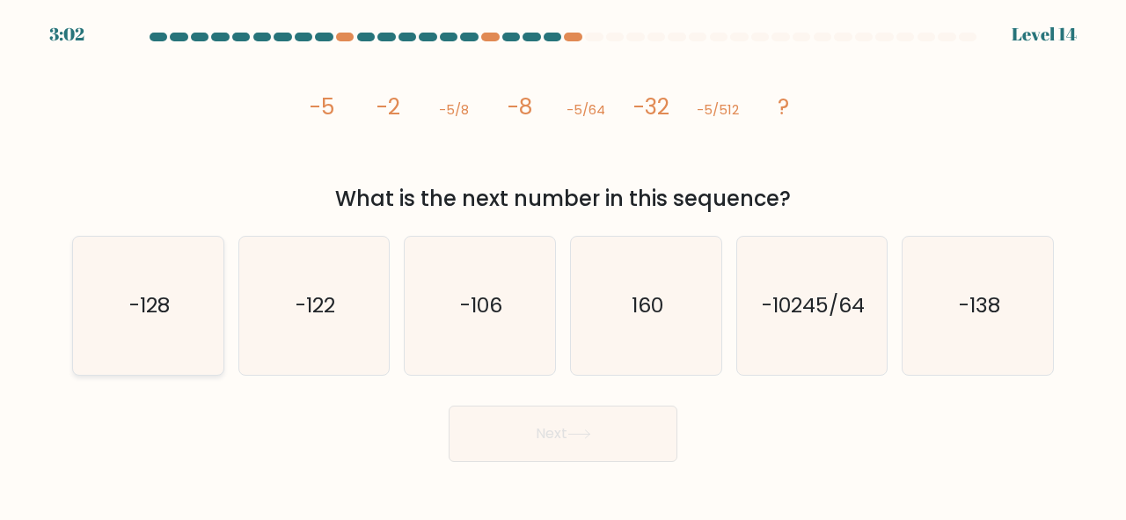
drag, startPoint x: 146, startPoint y: 248, endPoint x: 169, endPoint y: 264, distance: 27.8
click at [146, 248] on icon "-128" at bounding box center [148, 306] width 138 height 138
click at [563, 260] on input "a. -128" at bounding box center [563, 262] width 1 height 4
radio input "true"
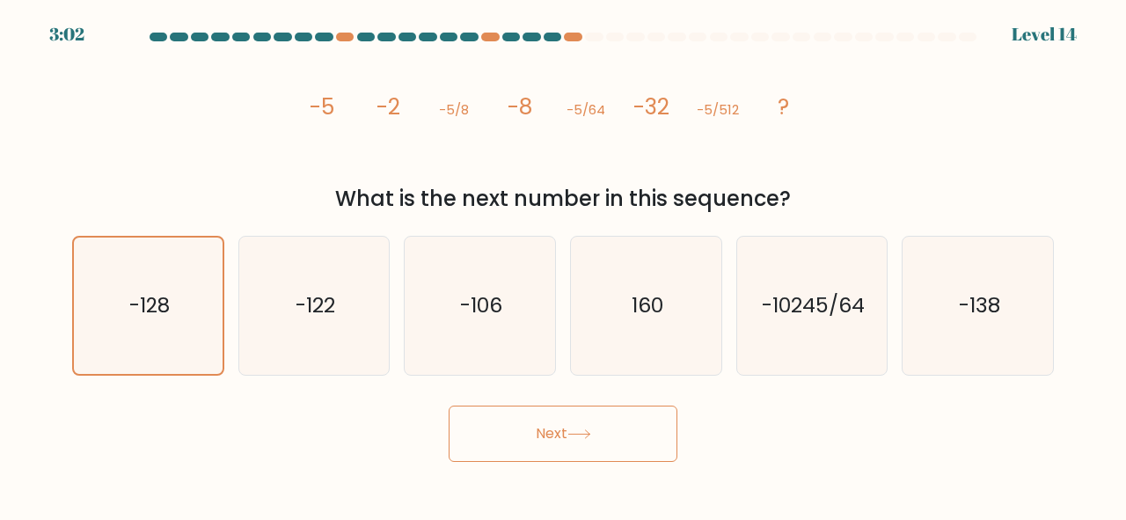
click at [513, 414] on button "Next" at bounding box center [563, 434] width 229 height 56
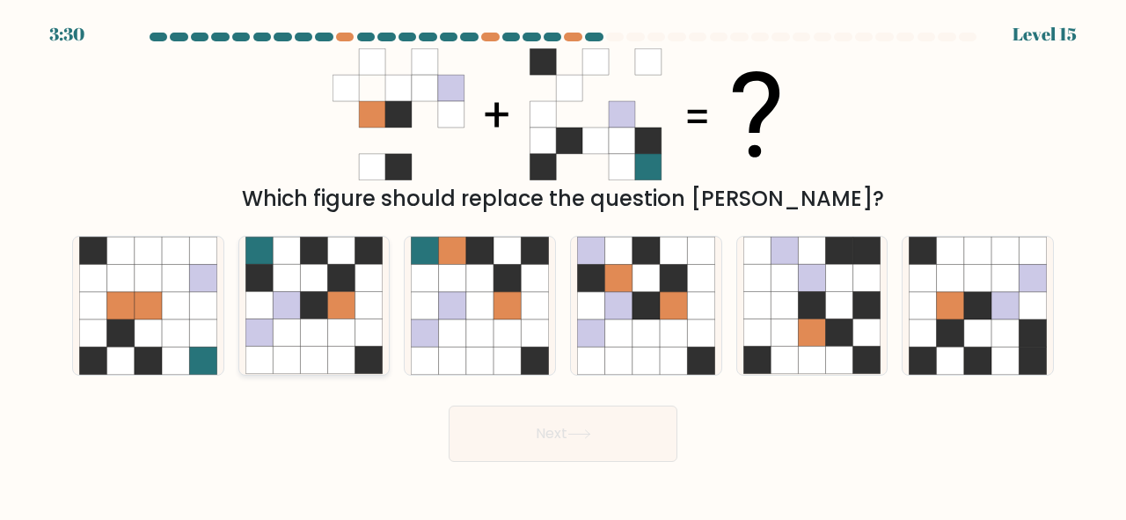
click at [319, 302] on icon at bounding box center [313, 305] width 27 height 27
click at [563, 265] on input "b." at bounding box center [563, 262] width 1 height 4
radio input "true"
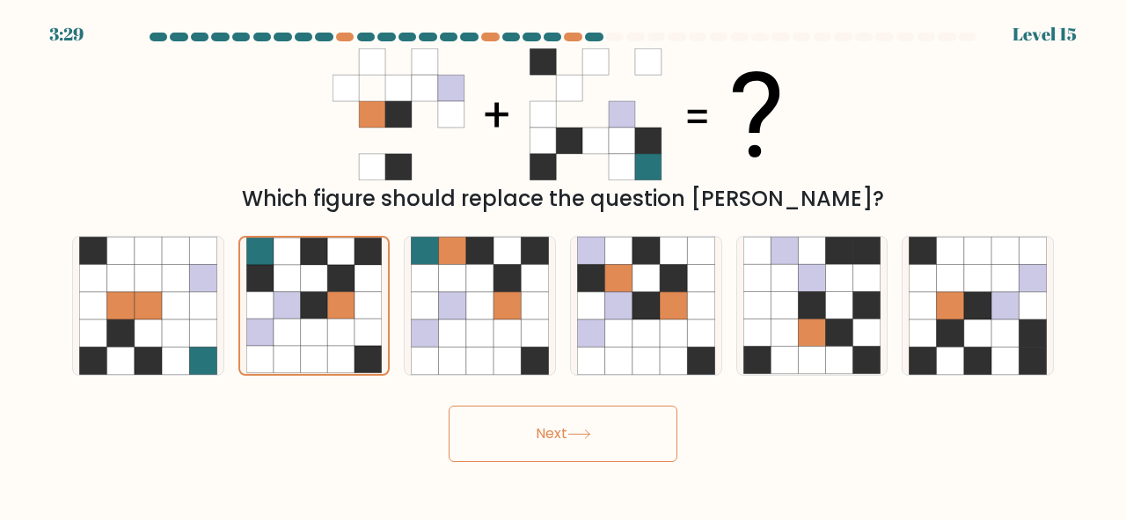
click at [541, 459] on button "Next" at bounding box center [563, 434] width 229 height 56
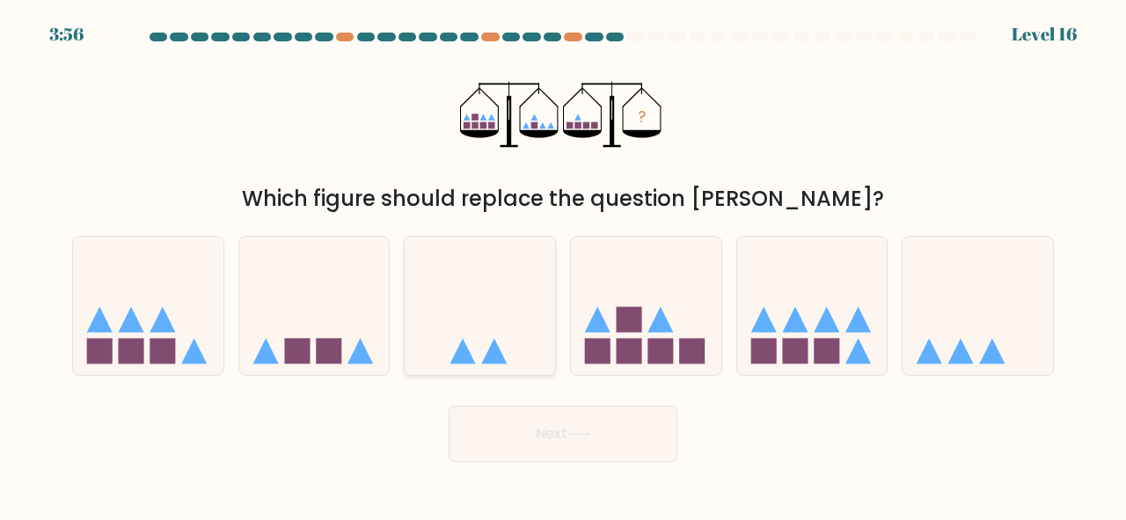
click at [509, 255] on icon at bounding box center [480, 306] width 150 height 124
click at [563, 260] on input "c." at bounding box center [563, 262] width 1 height 4
radio input "true"
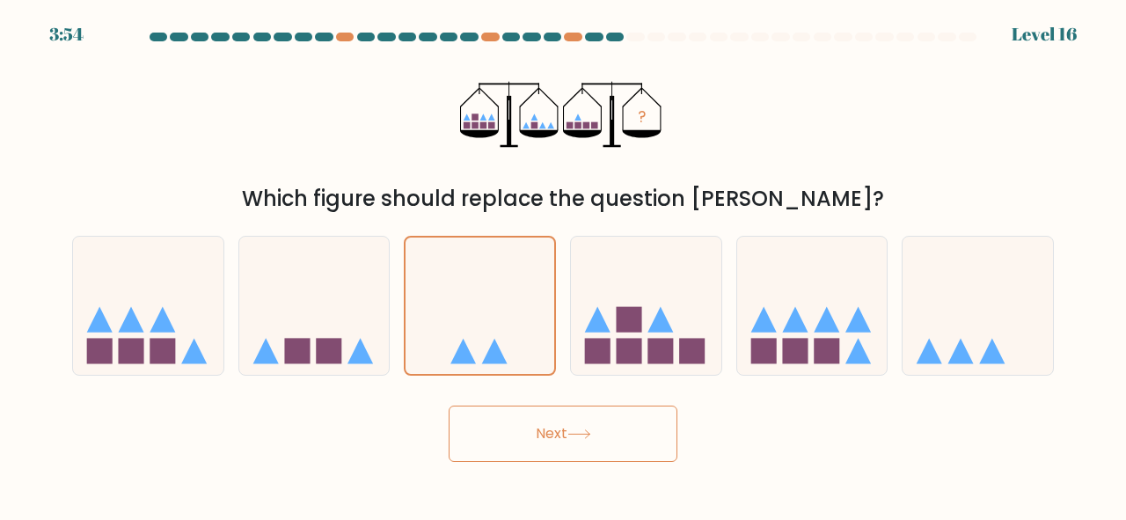
click at [581, 439] on icon at bounding box center [580, 434] width 24 height 10
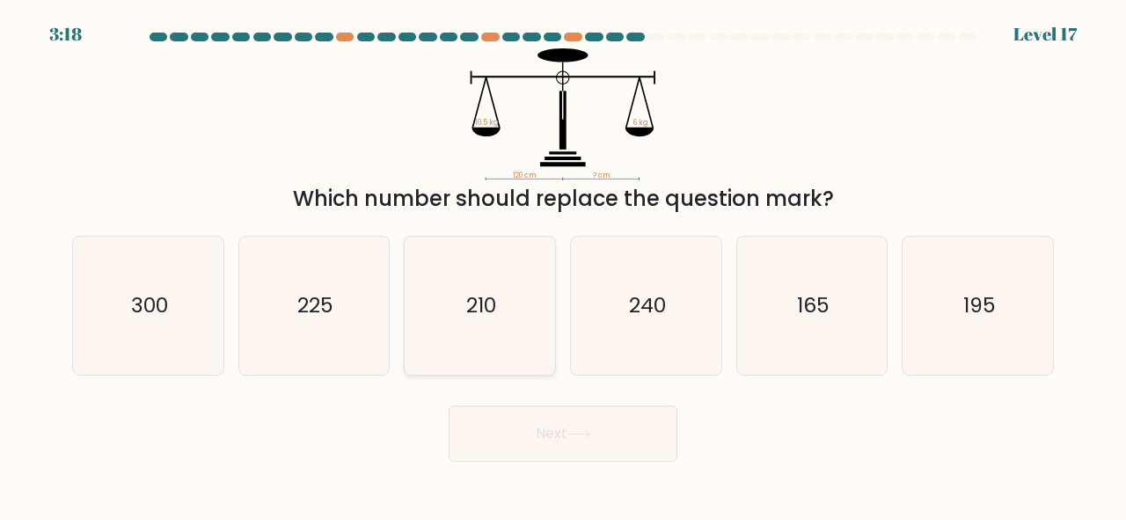
click at [490, 288] on icon "210" at bounding box center [480, 306] width 138 height 138
click at [563, 265] on input "c. 210" at bounding box center [563, 262] width 1 height 4
radio input "true"
click at [534, 405] on div "Next" at bounding box center [563, 429] width 1003 height 65
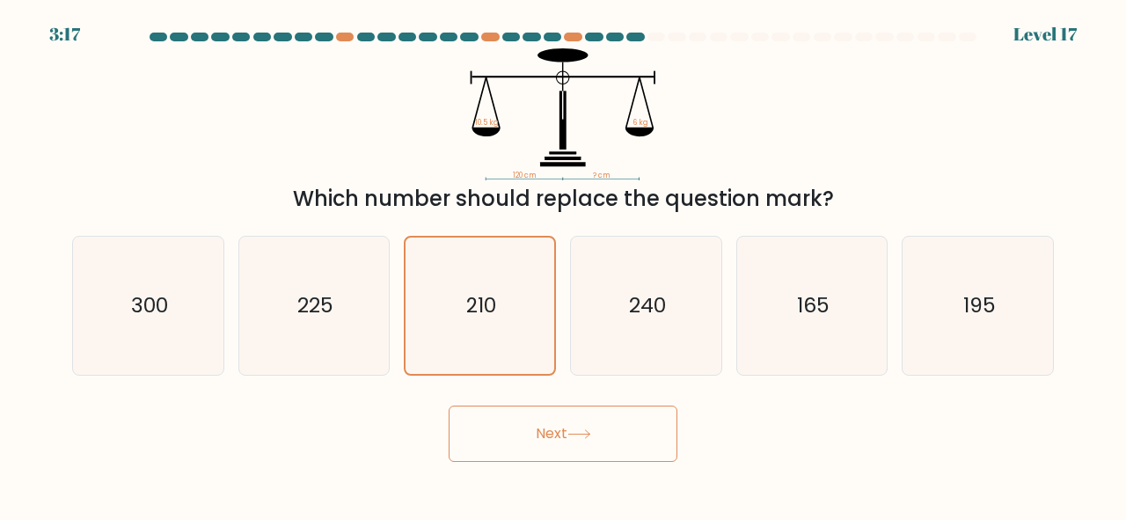
click at [535, 426] on button "Next" at bounding box center [563, 434] width 229 height 56
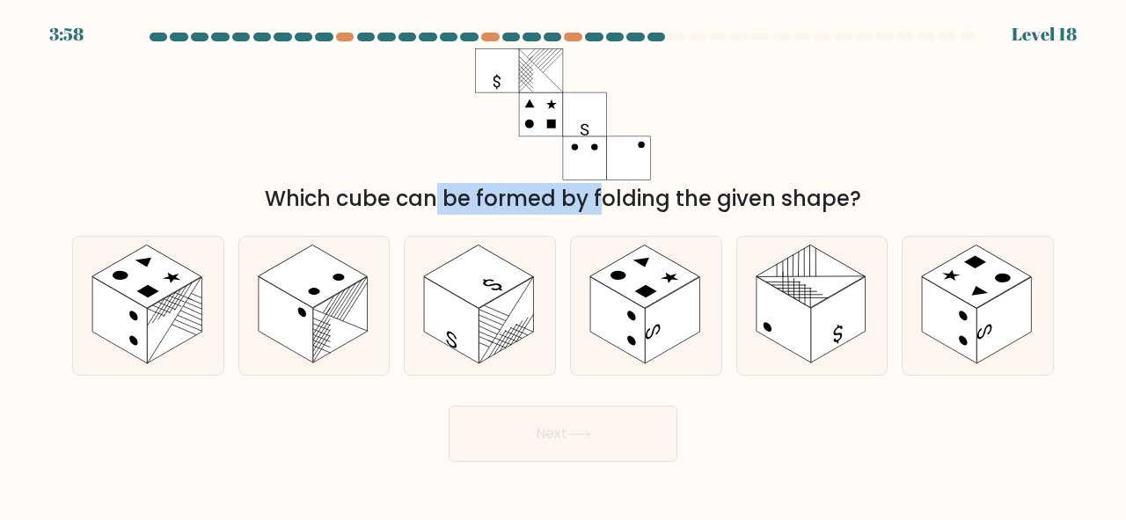
drag, startPoint x: 275, startPoint y: 197, endPoint x: 446, endPoint y: 203, distance: 171.7
click at [446, 203] on div "Which cube can be formed by folding the given shape?" at bounding box center [563, 199] width 961 height 32
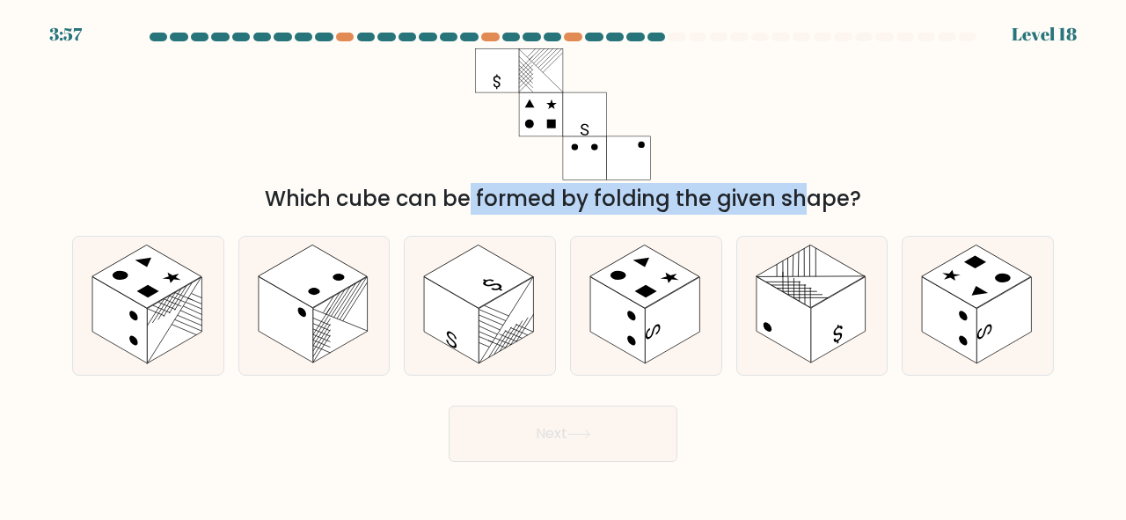
drag, startPoint x: 308, startPoint y: 199, endPoint x: 649, endPoint y: 203, distance: 341.5
click at [649, 203] on div "Which cube can be formed by folding the given shape?" at bounding box center [563, 199] width 961 height 32
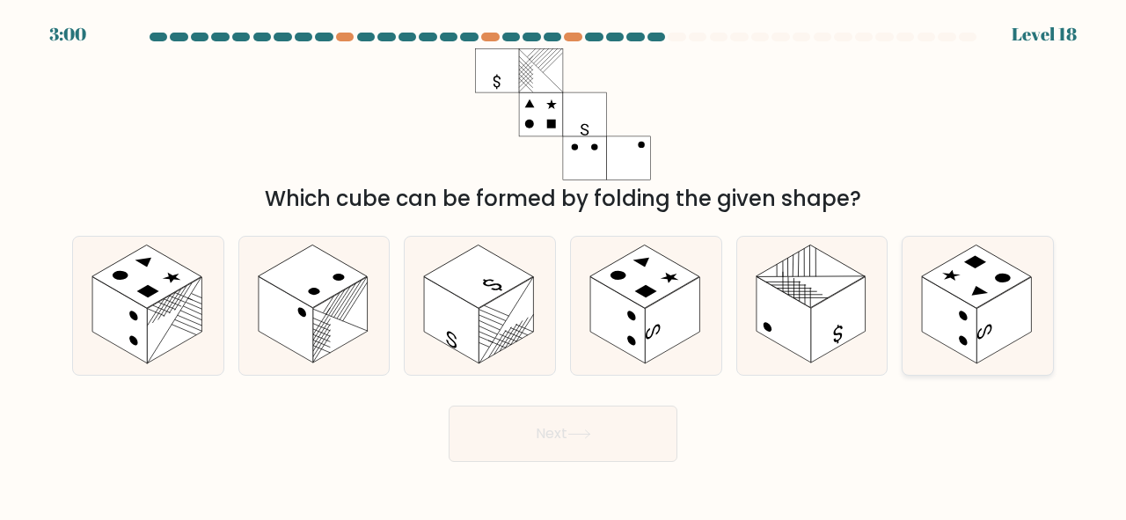
click at [956, 325] on rect at bounding box center [949, 320] width 55 height 86
click at [564, 265] on input "f." at bounding box center [563, 262] width 1 height 4
radio input "true"
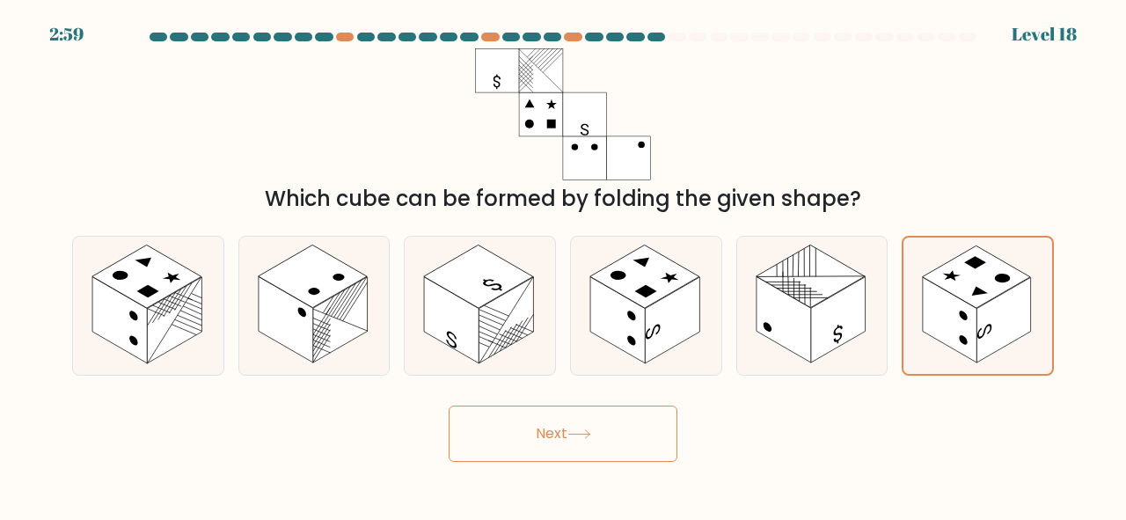
click at [542, 439] on button "Next" at bounding box center [563, 434] width 229 height 56
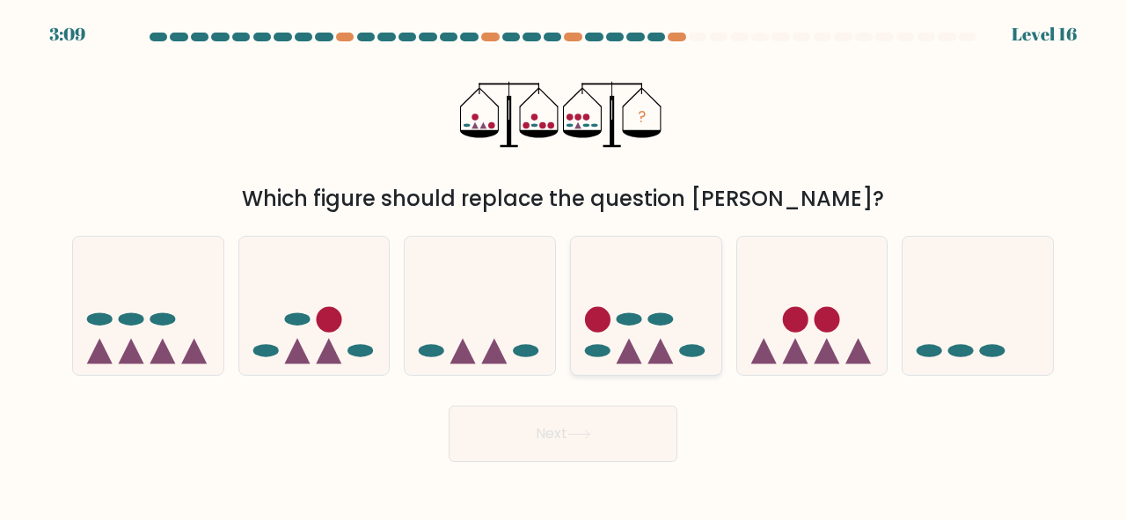
click at [663, 275] on icon at bounding box center [646, 306] width 150 height 124
click at [564, 265] on input "d." at bounding box center [563, 262] width 1 height 4
radio input "true"
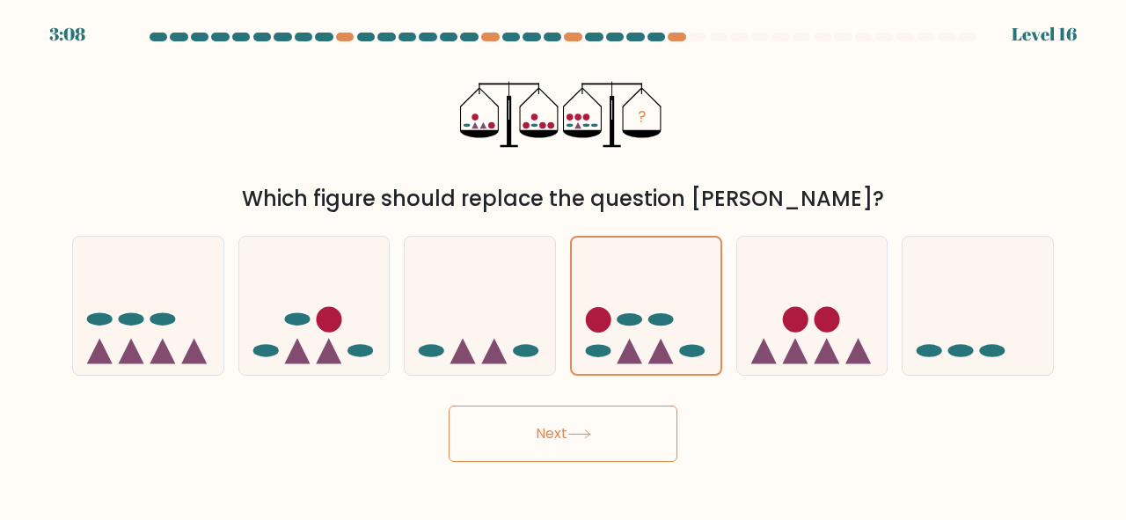
click at [606, 426] on button "Next" at bounding box center [563, 434] width 229 height 56
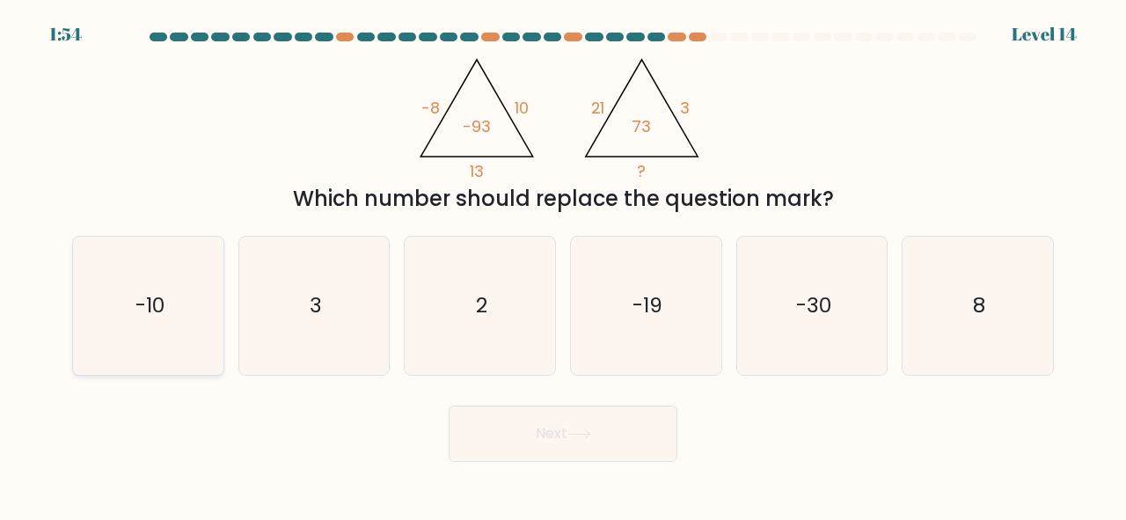
click at [90, 282] on icon "-10" at bounding box center [148, 306] width 138 height 138
click at [563, 265] on input "a. -10" at bounding box center [563, 262] width 1 height 4
radio input "true"
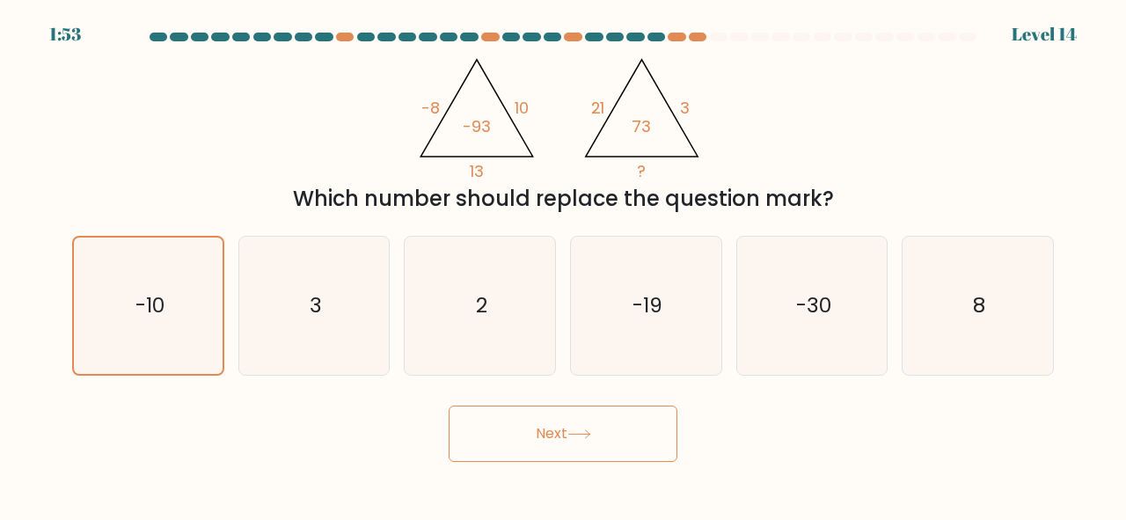
click at [618, 448] on button "Next" at bounding box center [563, 434] width 229 height 56
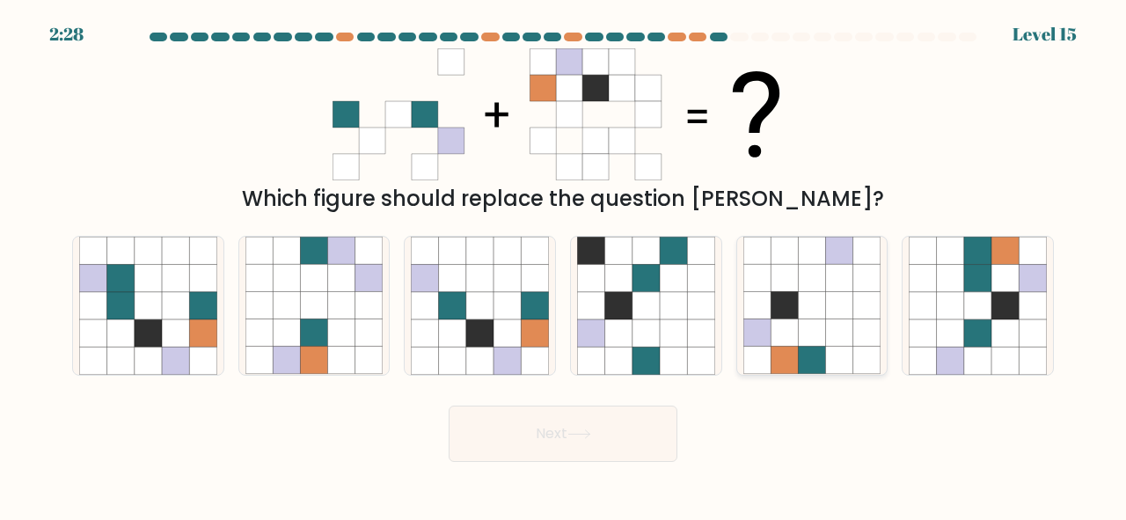
click at [854, 262] on icon at bounding box center [867, 251] width 27 height 27
click at [564, 262] on input "e." at bounding box center [563, 262] width 1 height 4
radio input "true"
click at [656, 440] on button "Next" at bounding box center [563, 434] width 229 height 56
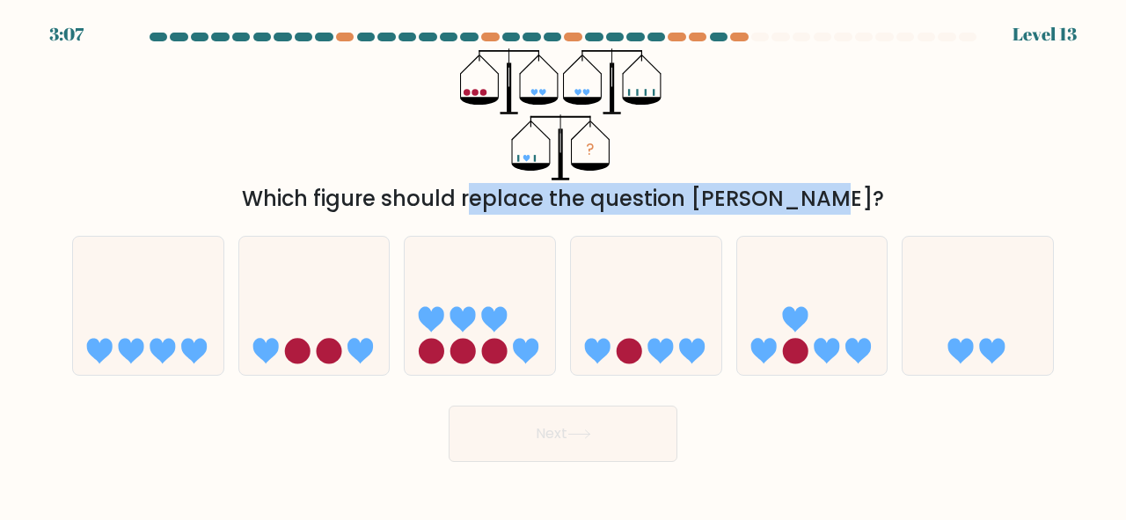
drag, startPoint x: 389, startPoint y: 205, endPoint x: 722, endPoint y: 202, distance: 332.7
click at [722, 202] on div "Which figure should replace the question mark?" at bounding box center [563, 199] width 961 height 32
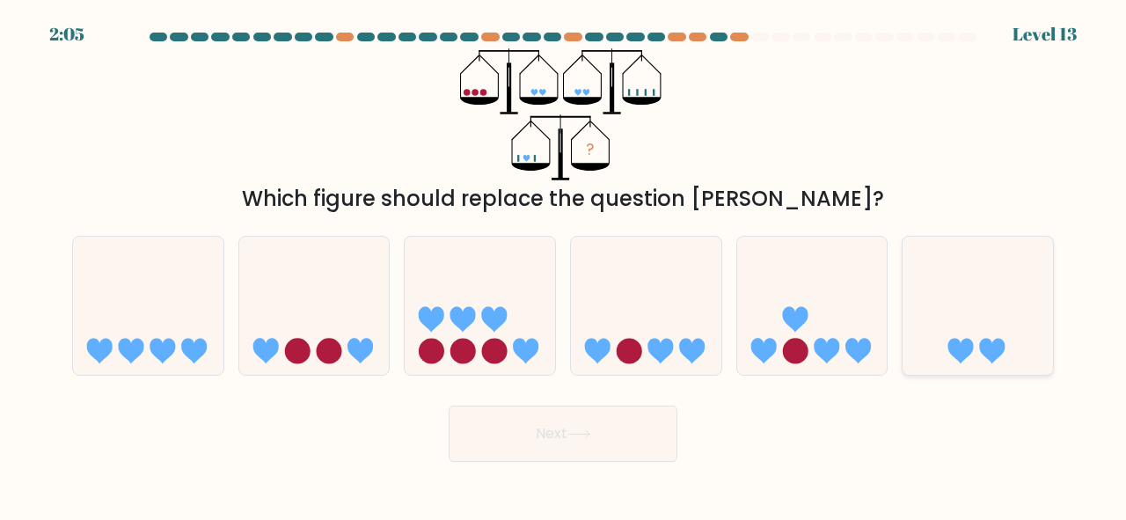
click at [993, 357] on icon at bounding box center [993, 352] width 26 height 26
click at [564, 265] on input "f." at bounding box center [563, 262] width 1 height 4
radio input "true"
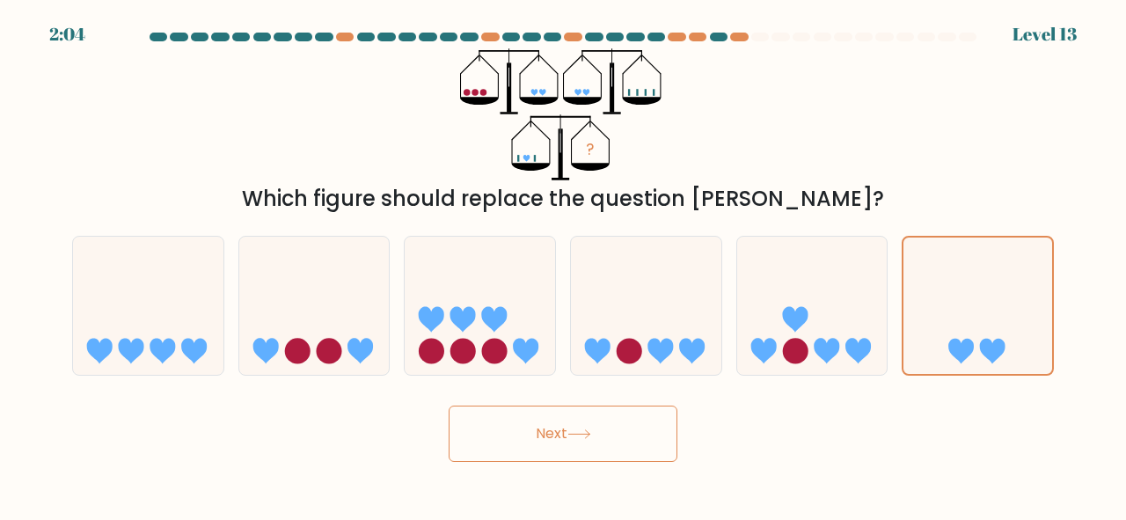
click at [582, 407] on button "Next" at bounding box center [563, 434] width 229 height 56
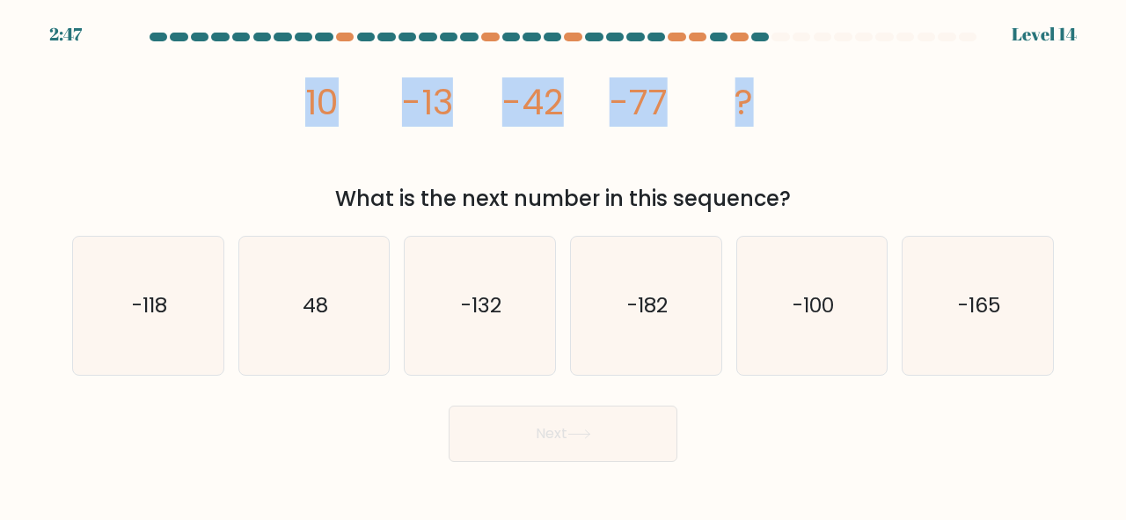
drag, startPoint x: 306, startPoint y: 98, endPoint x: 771, endPoint y: 110, distance: 464.8
click at [771, 110] on icon "image/svg+xml 10 -13 -42 -77 ?" at bounding box center [563, 114] width 528 height 132
drag, startPoint x: 803, startPoint y: 194, endPoint x: 326, endPoint y: 187, distance: 477.0
click at [326, 187] on div "What is the next number in this sequence?" at bounding box center [563, 199] width 961 height 32
copy div "What is the next number in this sequence?"
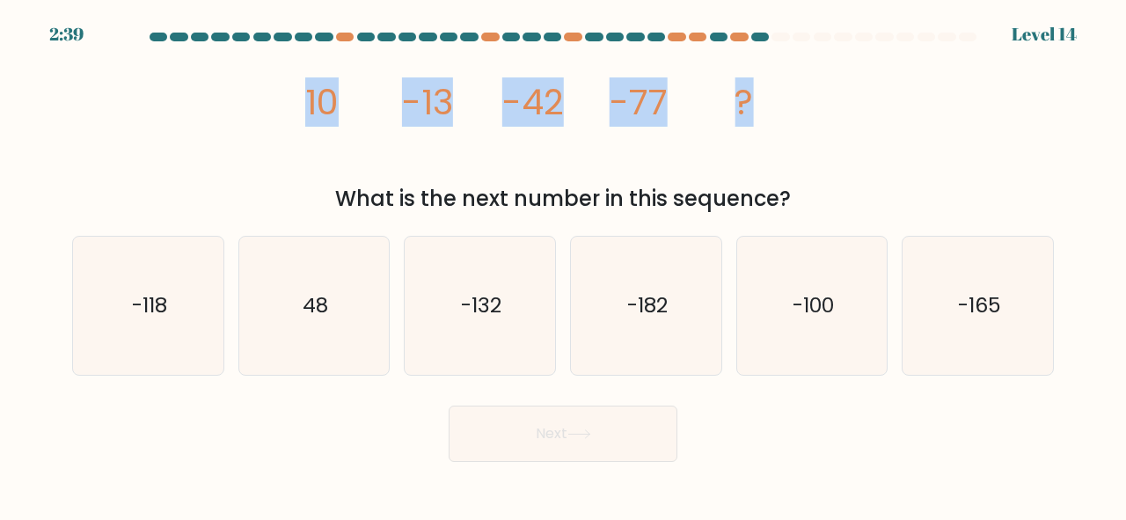
drag, startPoint x: 774, startPoint y: 114, endPoint x: 284, endPoint y: 102, distance: 489.4
click at [284, 102] on div "image/svg+xml 10 -13 -42 -77 ? What is the next number in this sequence?" at bounding box center [563, 131] width 1003 height 166
copy g "10 -13 -42 -77 ?"
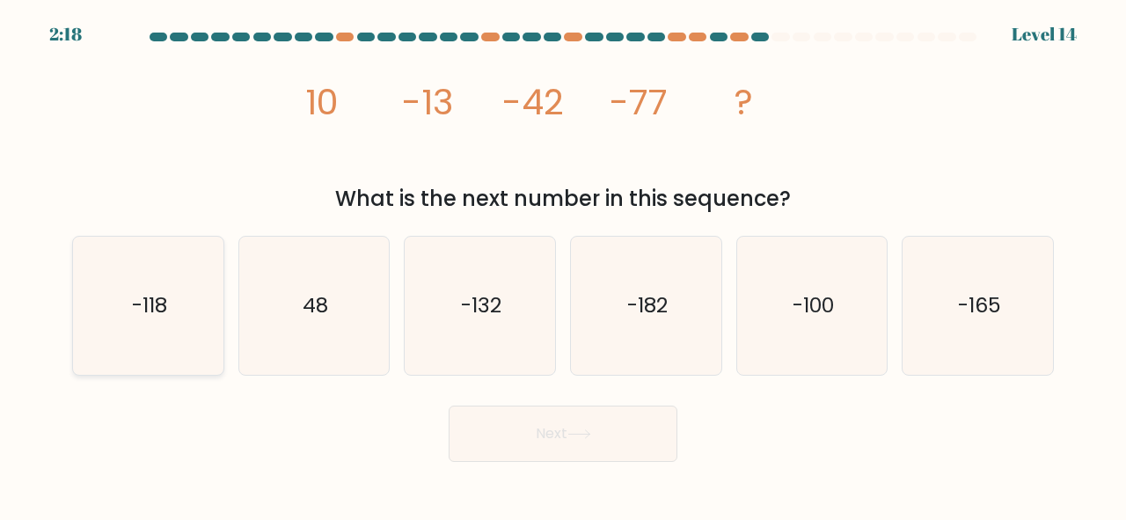
click at [146, 313] on text "-118" at bounding box center [149, 305] width 35 height 29
click at [563, 265] on input "a. -118" at bounding box center [563, 262] width 1 height 4
radio input "true"
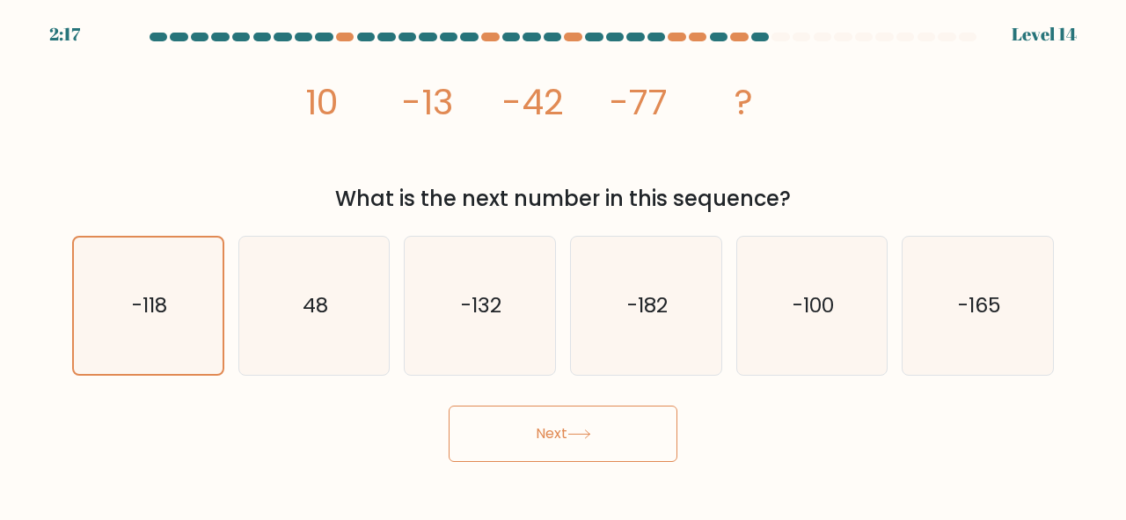
click at [511, 407] on button "Next" at bounding box center [563, 434] width 229 height 56
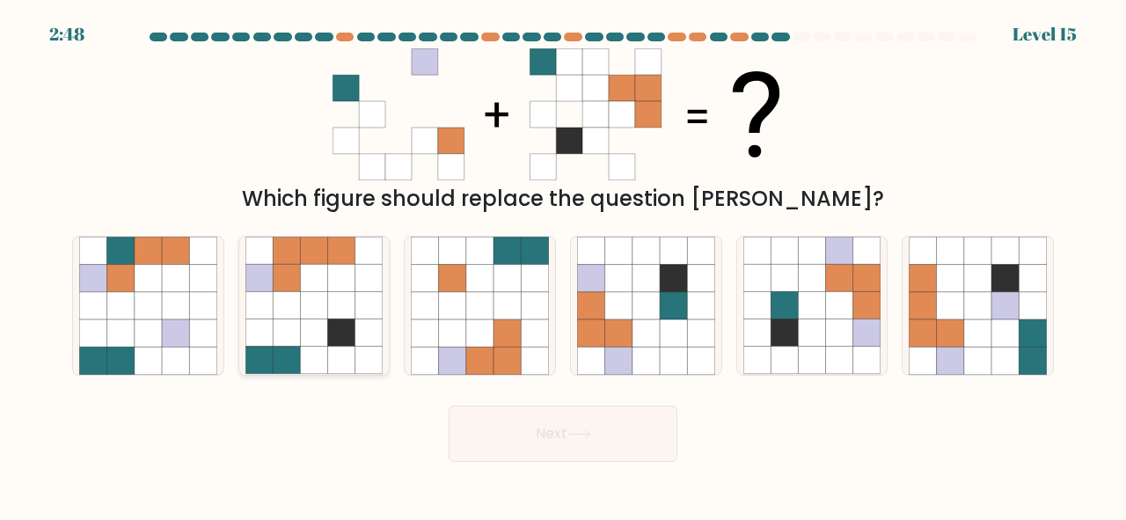
click at [281, 292] on icon at bounding box center [286, 305] width 27 height 27
click at [563, 265] on input "b." at bounding box center [563, 262] width 1 height 4
radio input "true"
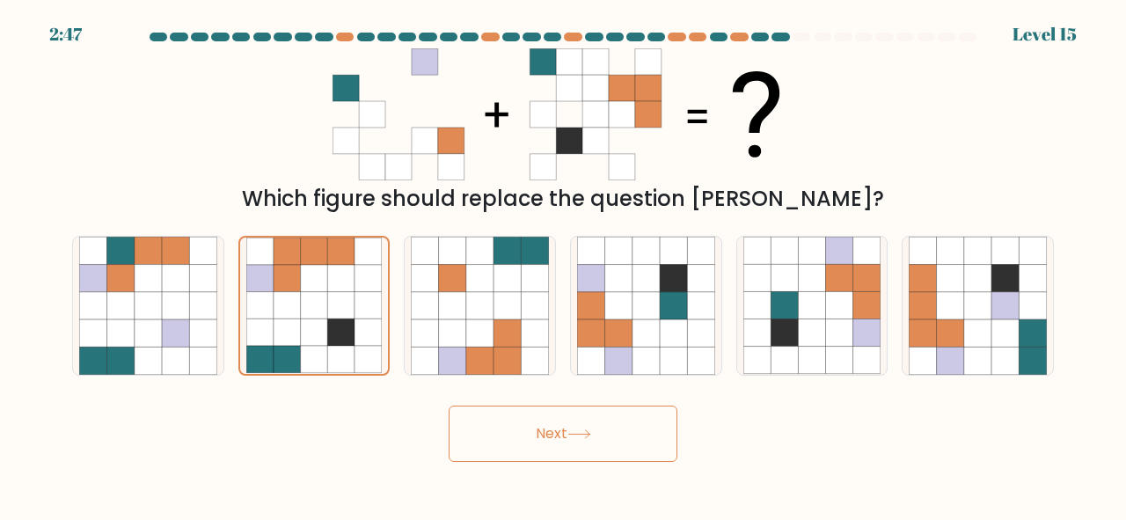
click at [508, 417] on button "Next" at bounding box center [563, 434] width 229 height 56
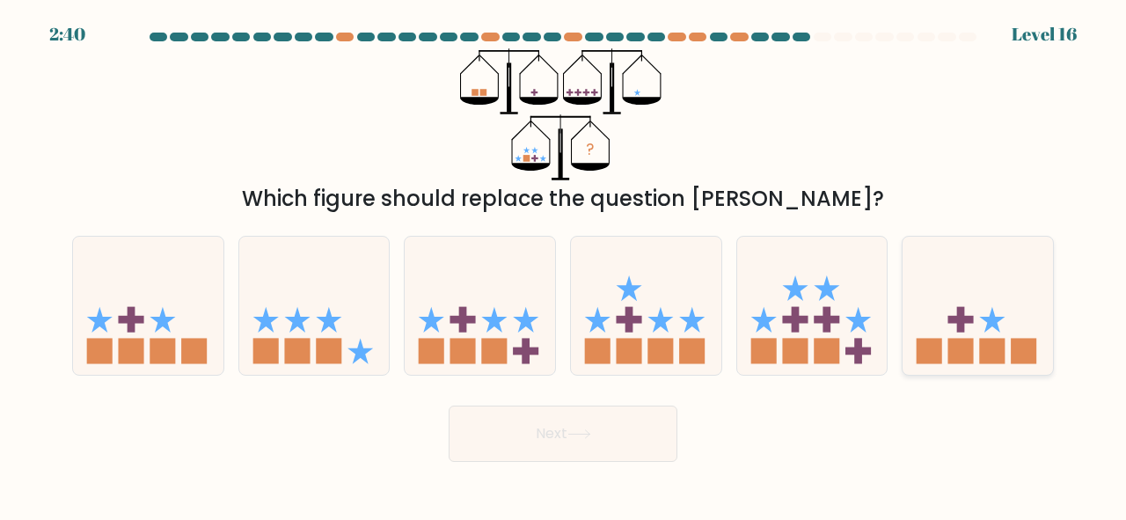
click at [908, 272] on icon at bounding box center [978, 306] width 150 height 124
click at [564, 265] on input "f." at bounding box center [563, 262] width 1 height 4
radio input "true"
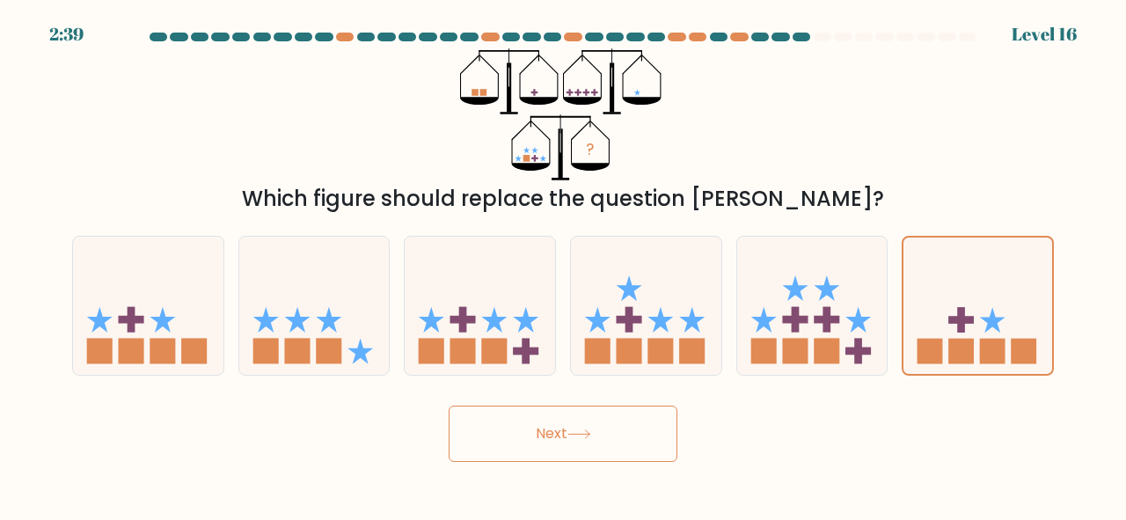
click at [602, 423] on button "Next" at bounding box center [563, 434] width 229 height 56
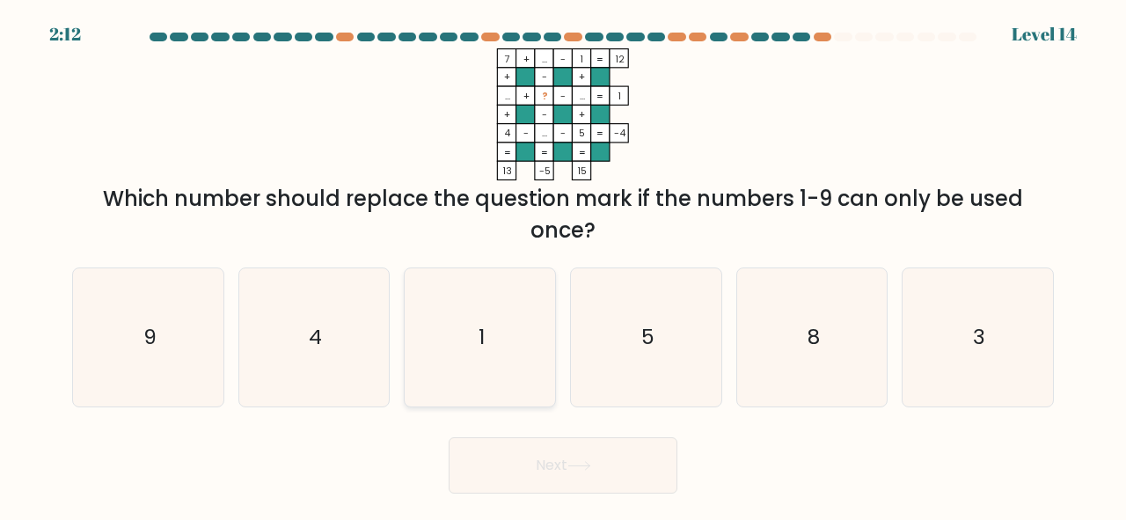
click at [501, 335] on icon "1" at bounding box center [480, 337] width 138 height 138
click at [563, 265] on input "c. 1" at bounding box center [563, 262] width 1 height 4
radio input "true"
click at [539, 447] on button "Next" at bounding box center [563, 465] width 229 height 56
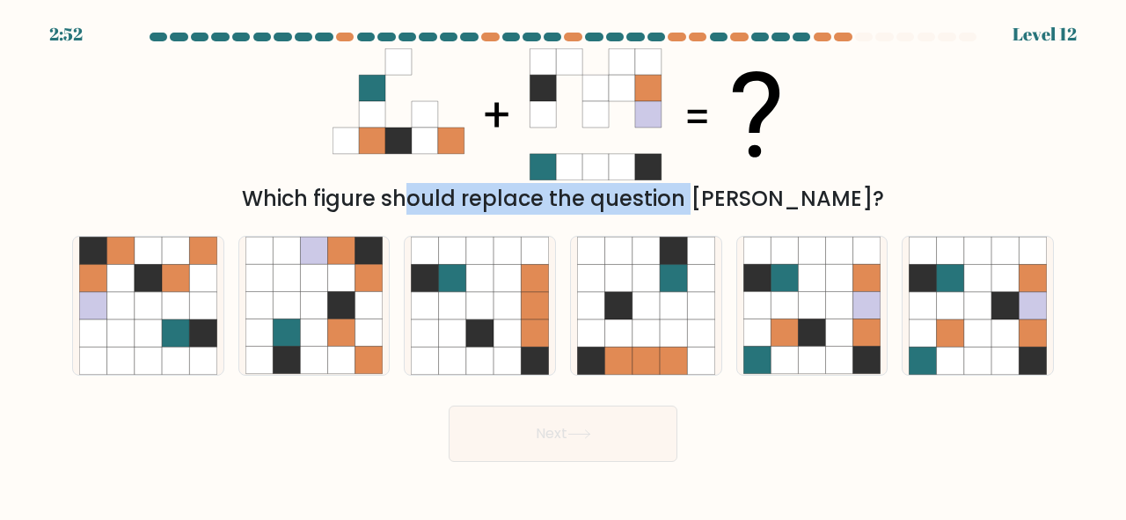
drag, startPoint x: 326, startPoint y: 202, endPoint x: 607, endPoint y: 189, distance: 281.0
click at [607, 189] on div "Which figure should replace the question mark?" at bounding box center [563, 199] width 961 height 32
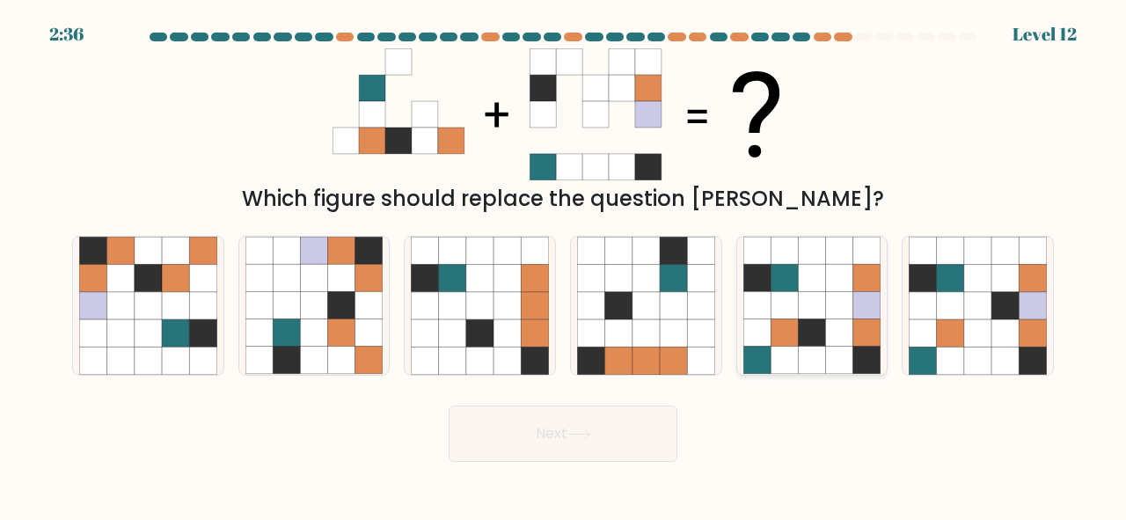
click at [837, 341] on icon at bounding box center [839, 332] width 27 height 27
click at [564, 265] on input "e." at bounding box center [563, 262] width 1 height 4
radio input "true"
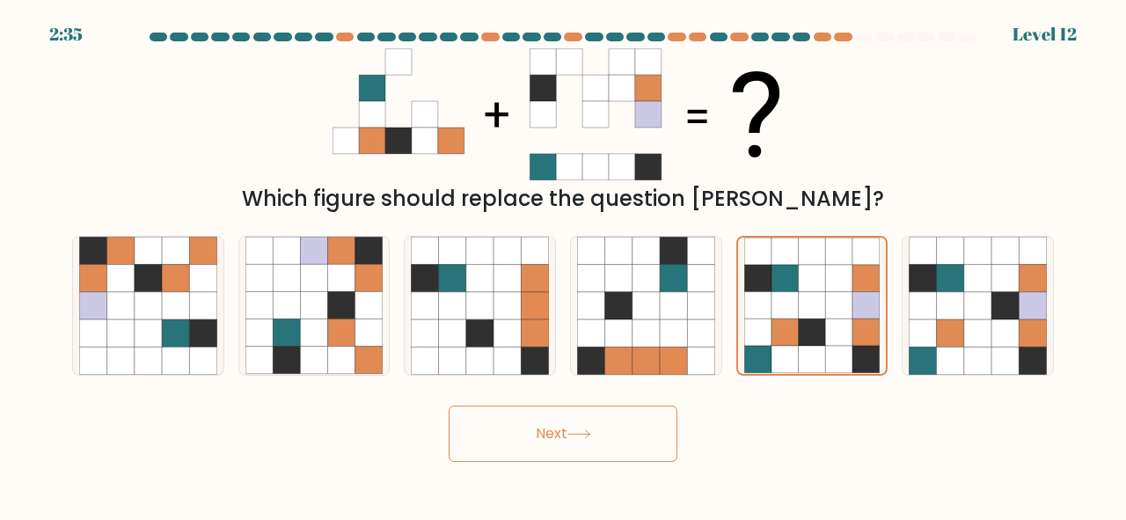
click at [616, 449] on button "Next" at bounding box center [563, 434] width 229 height 56
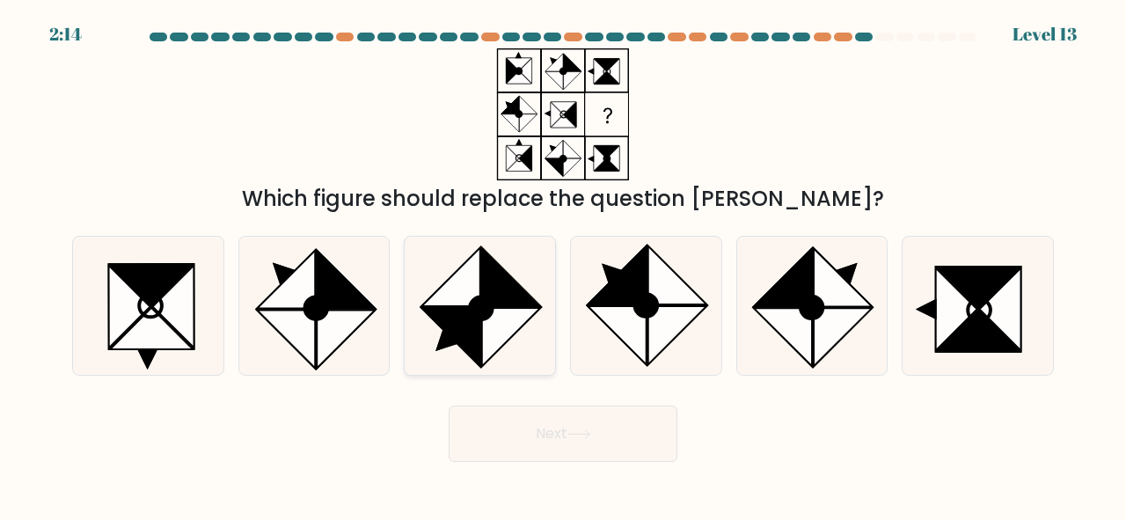
click at [519, 312] on icon at bounding box center [511, 337] width 58 height 58
click at [563, 265] on input "c." at bounding box center [563, 262] width 1 height 4
radio input "true"
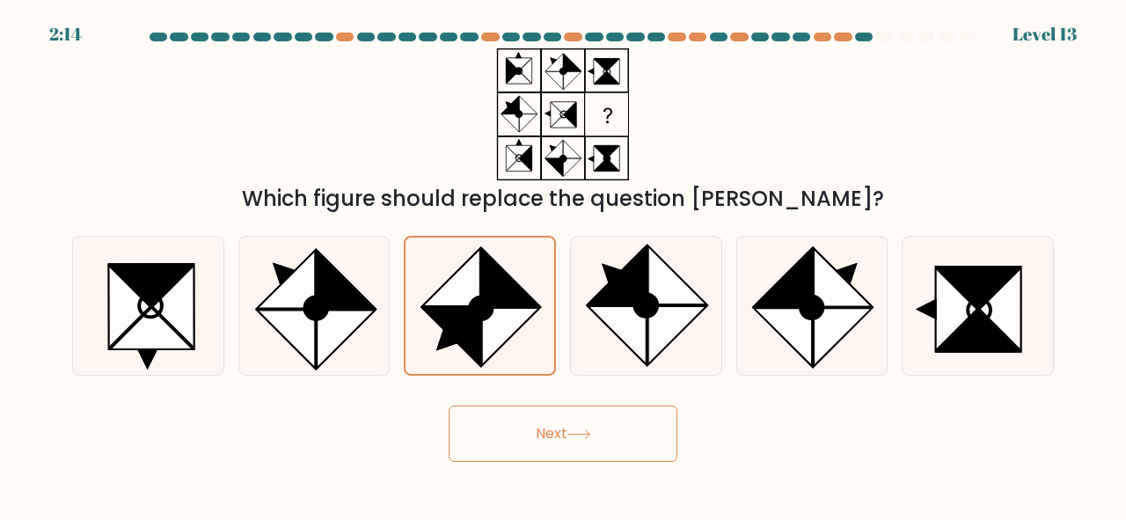
click at [555, 435] on button "Next" at bounding box center [563, 434] width 229 height 56
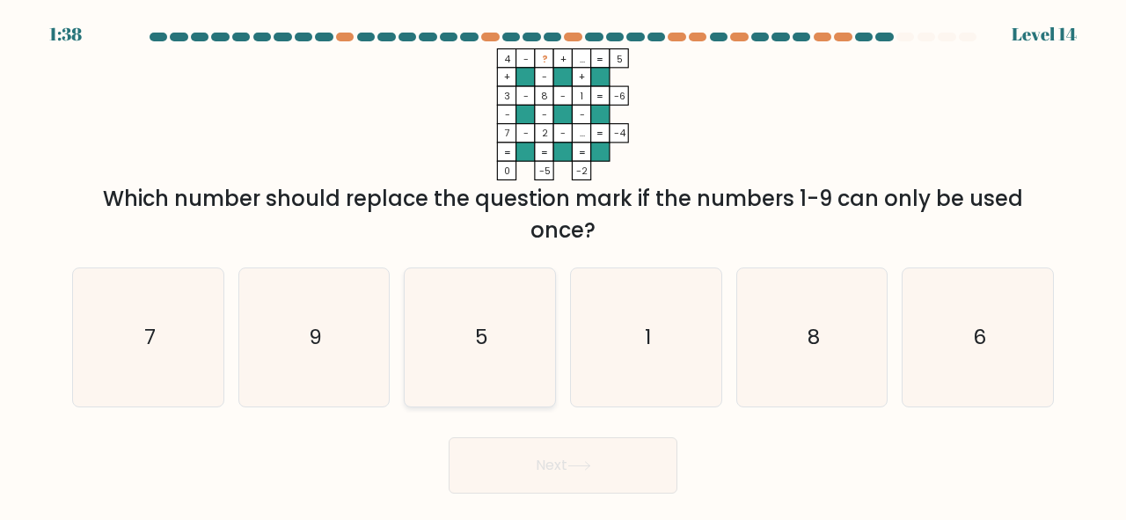
click at [510, 349] on icon "5" at bounding box center [480, 337] width 138 height 138
click at [563, 265] on input "c. 5" at bounding box center [563, 262] width 1 height 4
radio input "true"
click at [528, 462] on button "Next" at bounding box center [563, 465] width 229 height 56
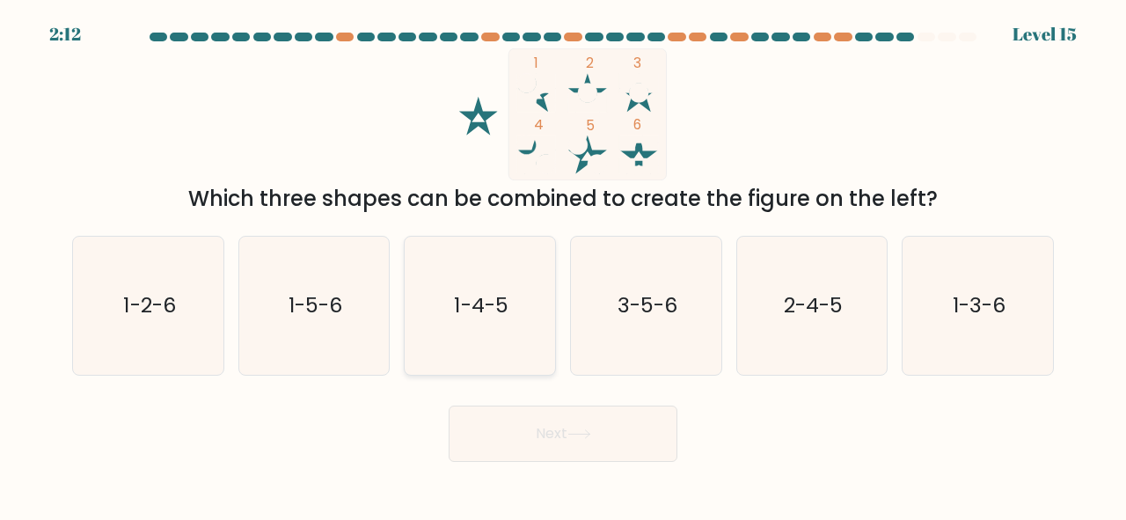
click at [472, 297] on text "1-4-5" at bounding box center [482, 305] width 54 height 29
click at [563, 265] on input "c. 1-4-5" at bounding box center [563, 262] width 1 height 4
radio input "true"
click at [527, 433] on button "Next" at bounding box center [563, 434] width 229 height 56
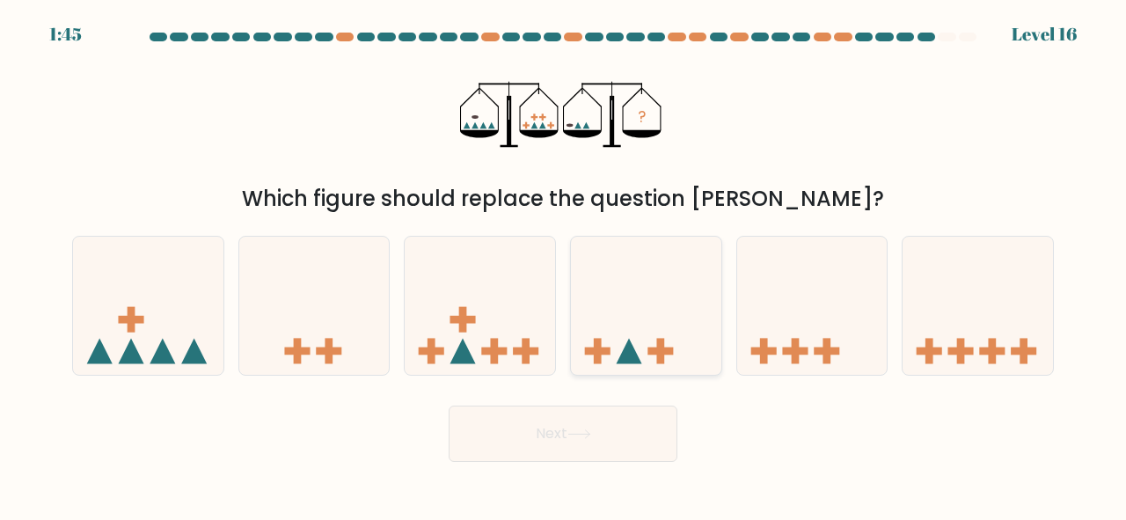
click at [612, 317] on icon at bounding box center [646, 306] width 150 height 124
click at [564, 265] on input "d." at bounding box center [563, 262] width 1 height 4
radio input "true"
click at [552, 461] on body "1:44 Level 16" at bounding box center [563, 260] width 1126 height 520
click at [568, 432] on button "Next" at bounding box center [563, 434] width 229 height 56
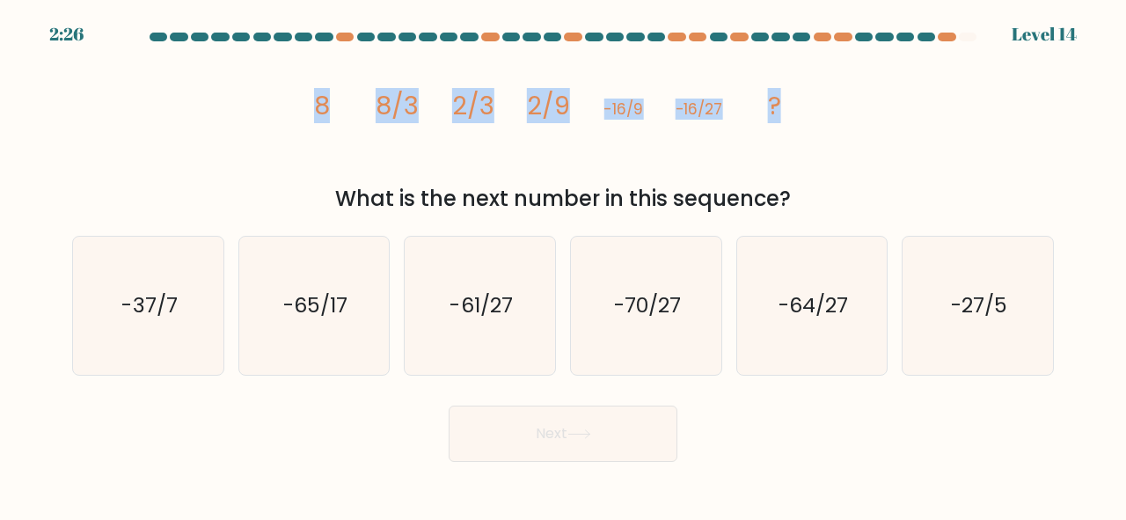
drag, startPoint x: 335, startPoint y: 93, endPoint x: 882, endPoint y: 106, distance: 546.6
click at [882, 106] on div "image/svg+xml 8 8/3 2/3 2/9 -16/9 -16/27 ? What is the next number in this sequ…" at bounding box center [563, 131] width 1003 height 166
drag, startPoint x: 344, startPoint y: 196, endPoint x: 819, endPoint y: 184, distance: 475.4
click at [819, 184] on div "What is the next number in this sequence?" at bounding box center [563, 199] width 961 height 32
copy div "What is the next number in this sequence?"
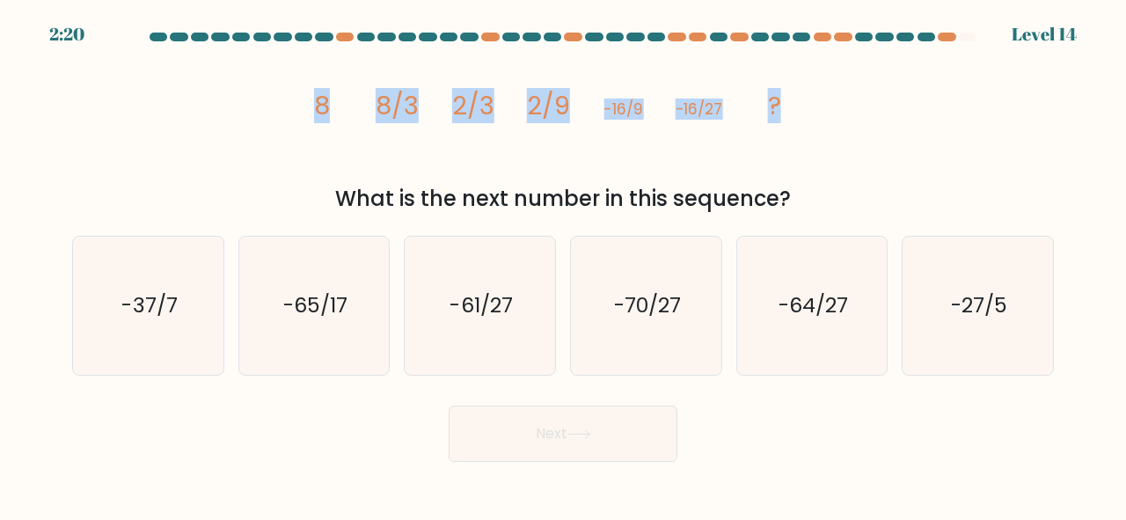
drag, startPoint x: 780, startPoint y: 110, endPoint x: 282, endPoint y: 115, distance: 497.2
click at [282, 115] on div "image/svg+xml 8 8/3 2/3 2/9 -16/9 -16/27 ? What is the next number in this sequ…" at bounding box center [563, 131] width 1003 height 166
copy g "8 8/3 2/3 2/9 -16/9 -16/27 ?"
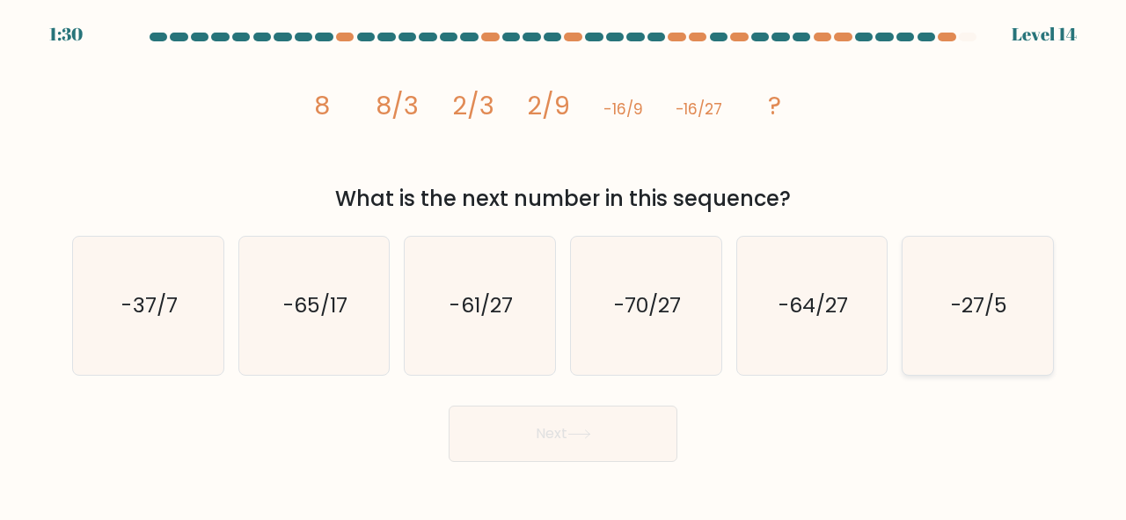
drag, startPoint x: 969, startPoint y: 334, endPoint x: 920, endPoint y: 359, distance: 54.3
click at [970, 334] on icon "-27/5" at bounding box center [978, 306] width 138 height 138
click at [564, 265] on input "f. -27/5" at bounding box center [563, 262] width 1 height 4
radio input "true"
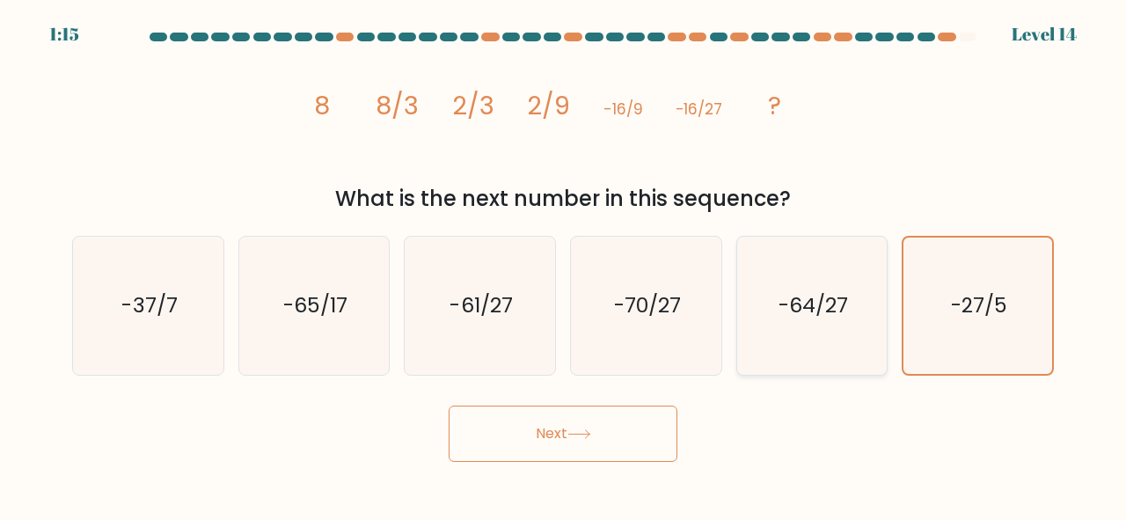
click at [759, 338] on icon "-64/27" at bounding box center [813, 306] width 138 height 138
click at [564, 265] on input "e. -64/27" at bounding box center [563, 262] width 1 height 4
radio input "true"
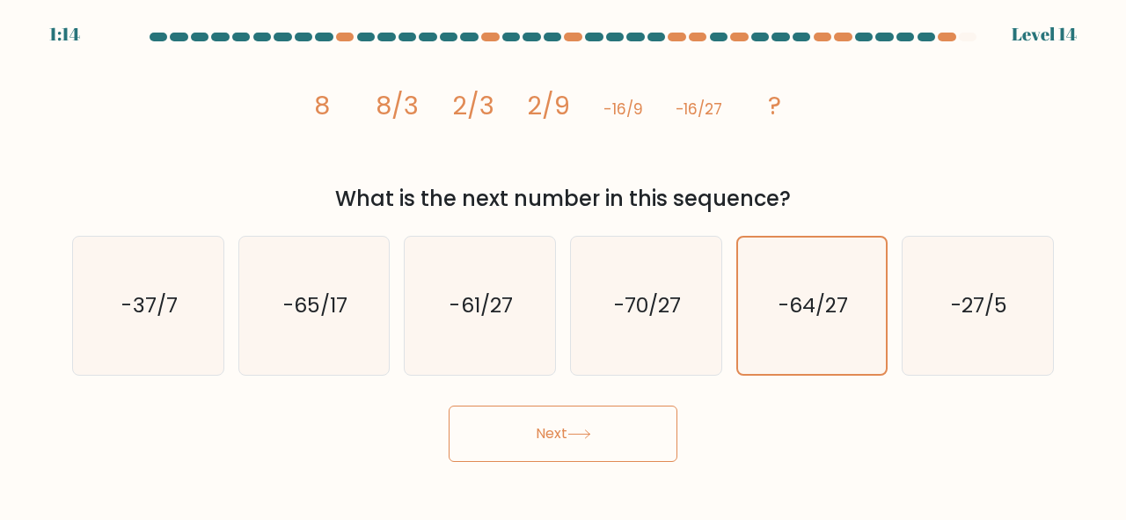
click at [535, 428] on button "Next" at bounding box center [563, 434] width 229 height 56
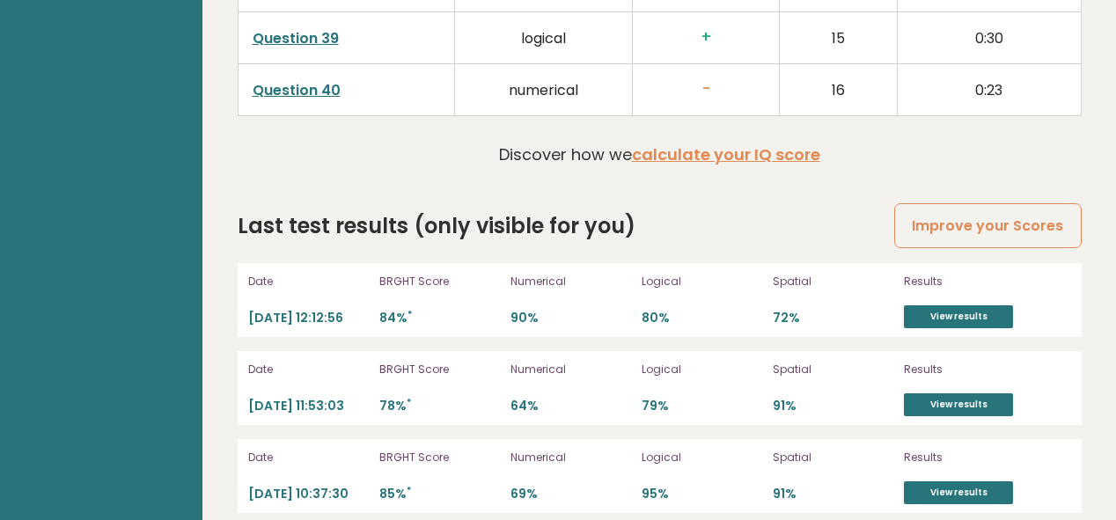
scroll to position [5004, 0]
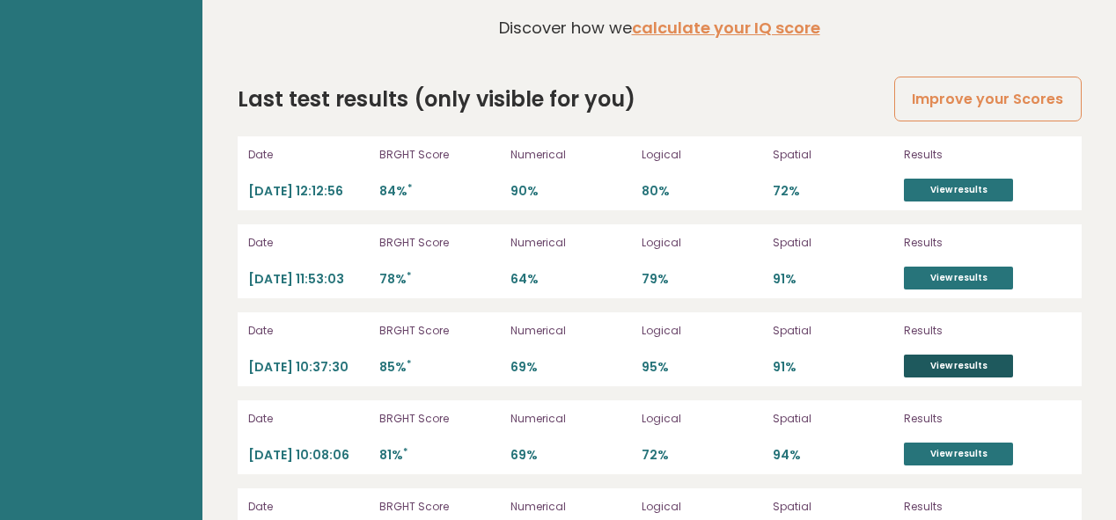
click at [933, 355] on link "View results" at bounding box center [958, 366] width 109 height 23
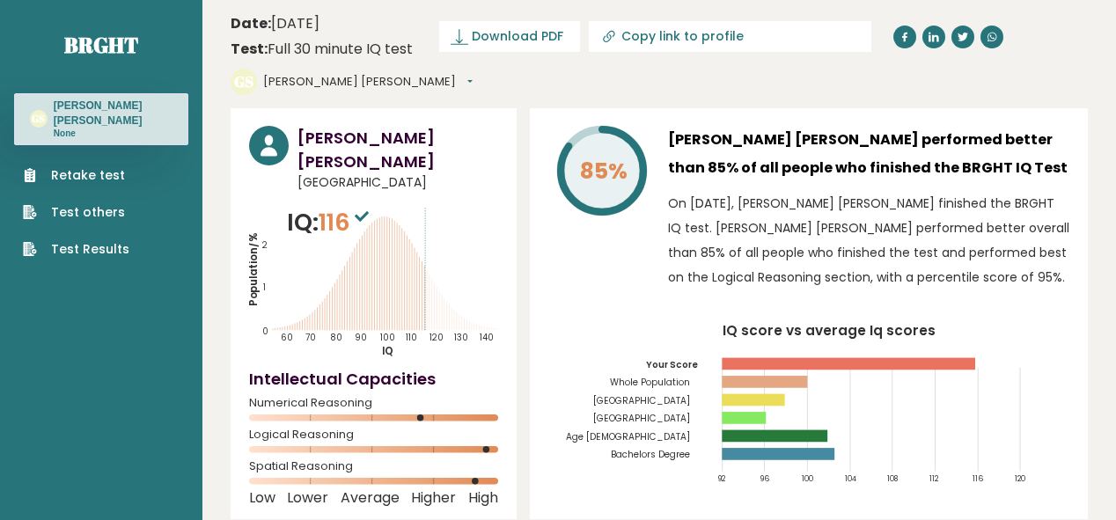
click at [946, 191] on p "On August 22, 2025, Gabrielle Franciska Solis finished the BRGHT IQ test. Gabri…" at bounding box center [868, 240] width 401 height 99
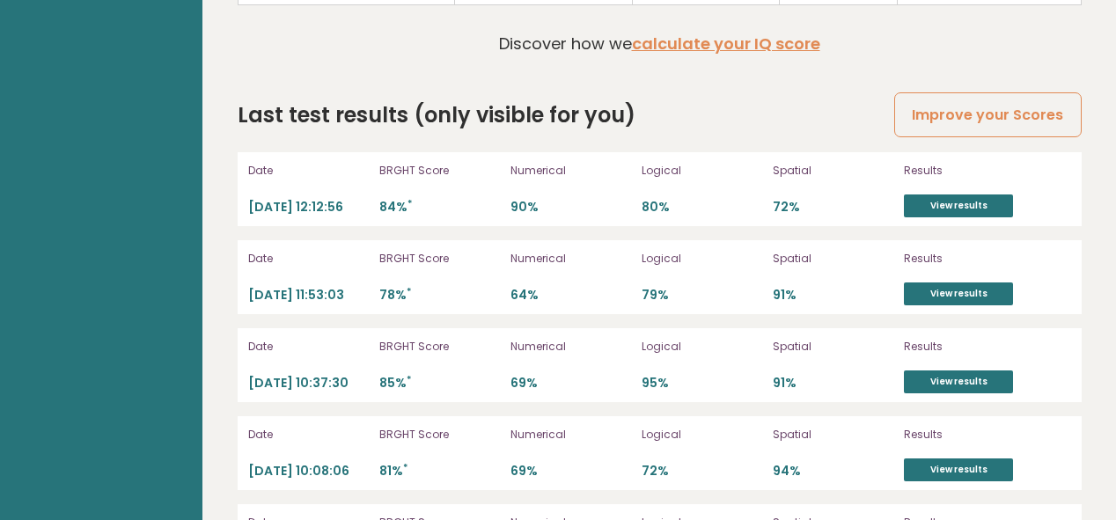
scroll to position [5004, 0]
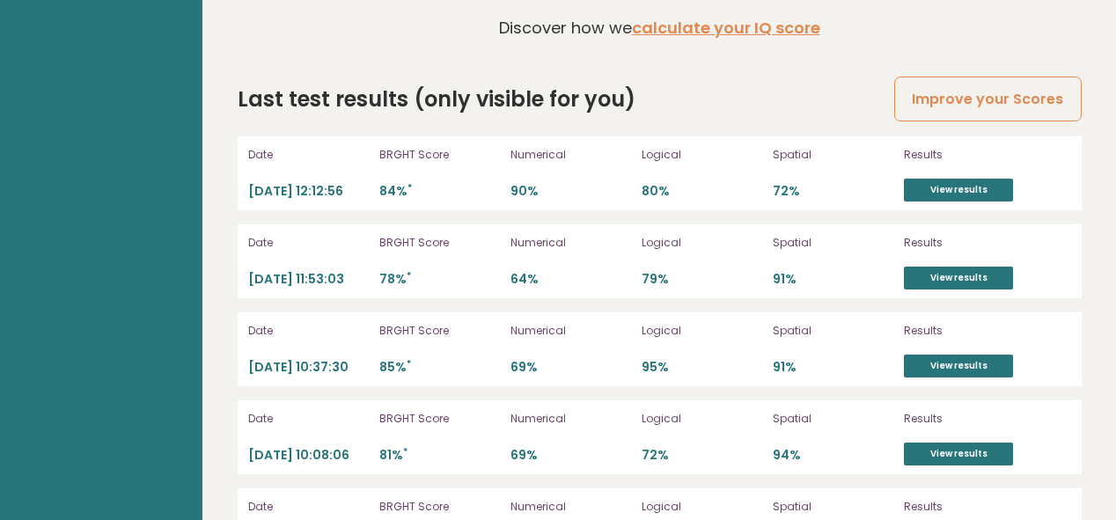
click at [765, 136] on div "Date 2025-09-05 12:12:56 BRGHT Score 84% * Numerical 90% Logical 80% Spatial 72…" at bounding box center [660, 173] width 844 height 74
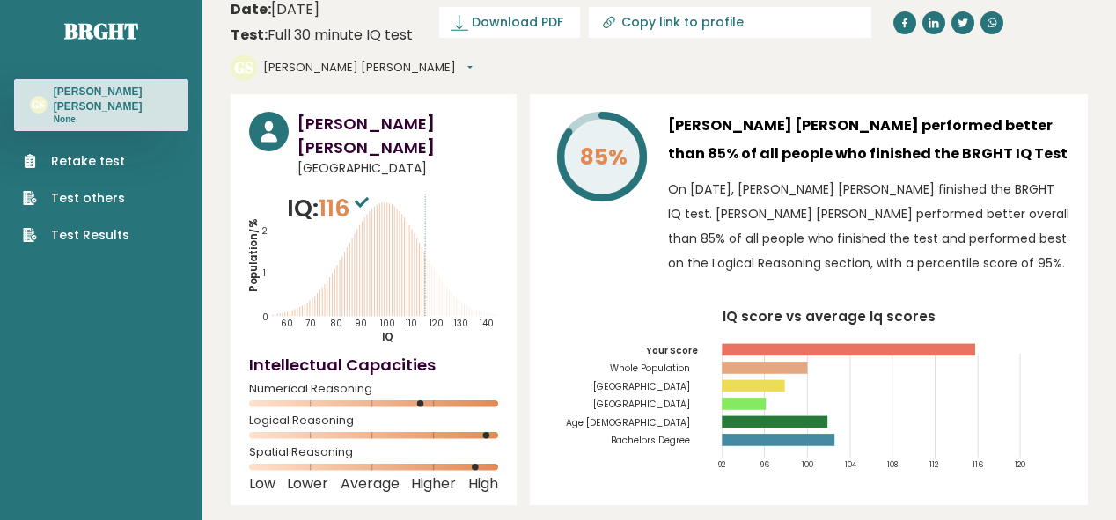
scroll to position [5, 0]
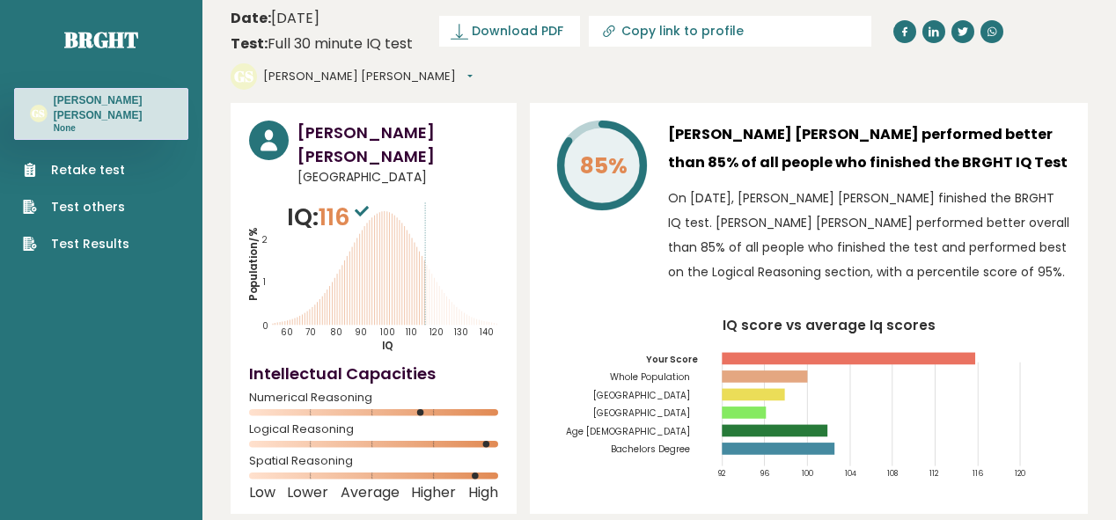
click at [473, 68] on button "[PERSON_NAME] [PERSON_NAME]" at bounding box center [367, 77] width 209 height 18
click at [67, 246] on link "Test Results" at bounding box center [76, 244] width 106 height 18
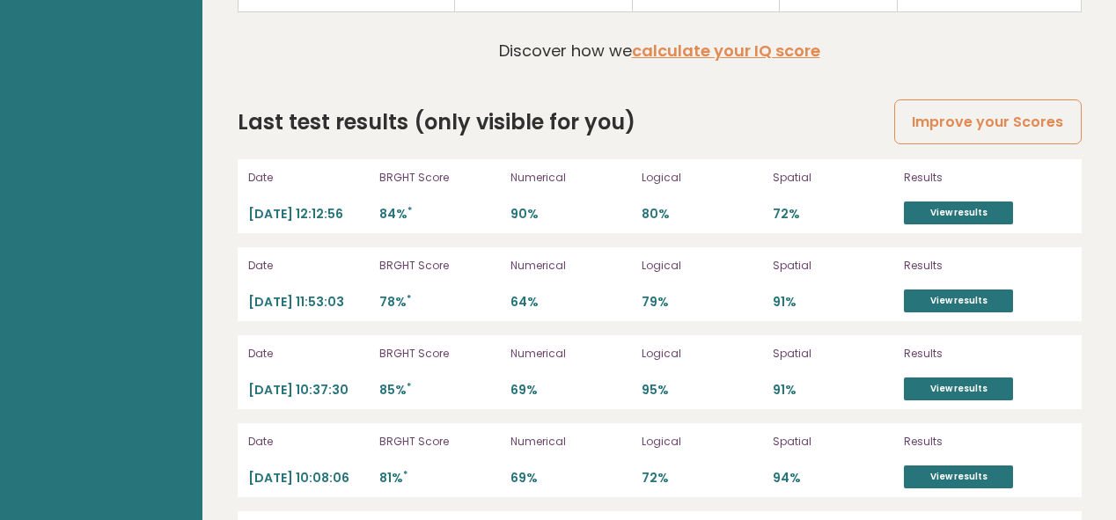
scroll to position [5004, 0]
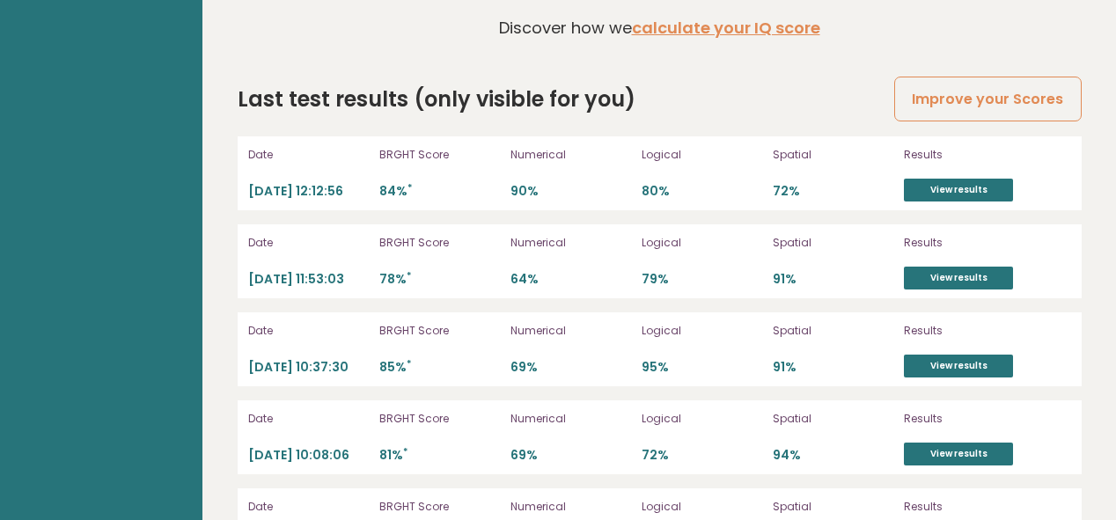
click at [282, 359] on p "2025-08-22 10:37:30" at bounding box center [308, 367] width 121 height 17
click at [484, 359] on p "85% *" at bounding box center [439, 367] width 121 height 17
click at [931, 355] on link "View results" at bounding box center [958, 366] width 109 height 23
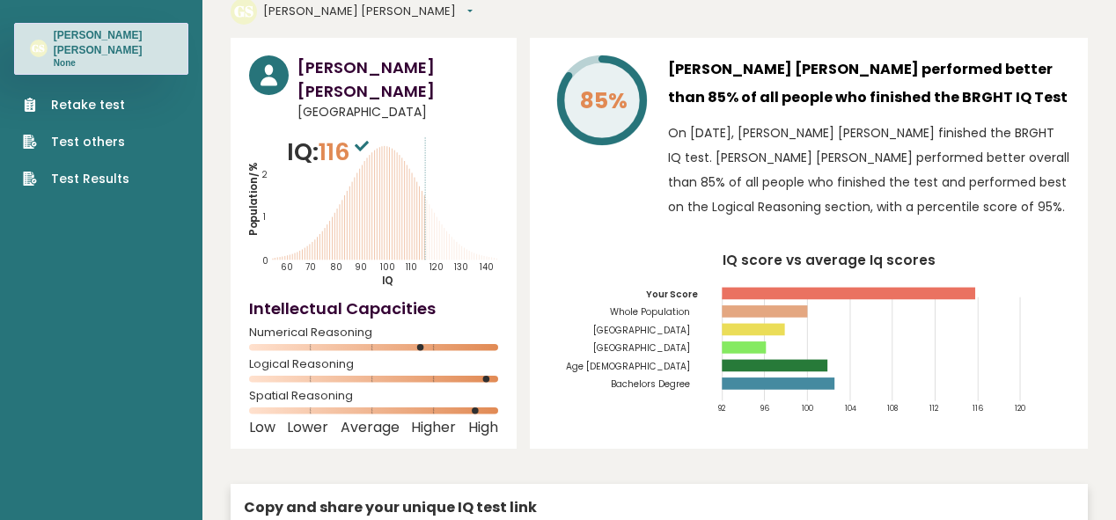
scroll to position [0, 0]
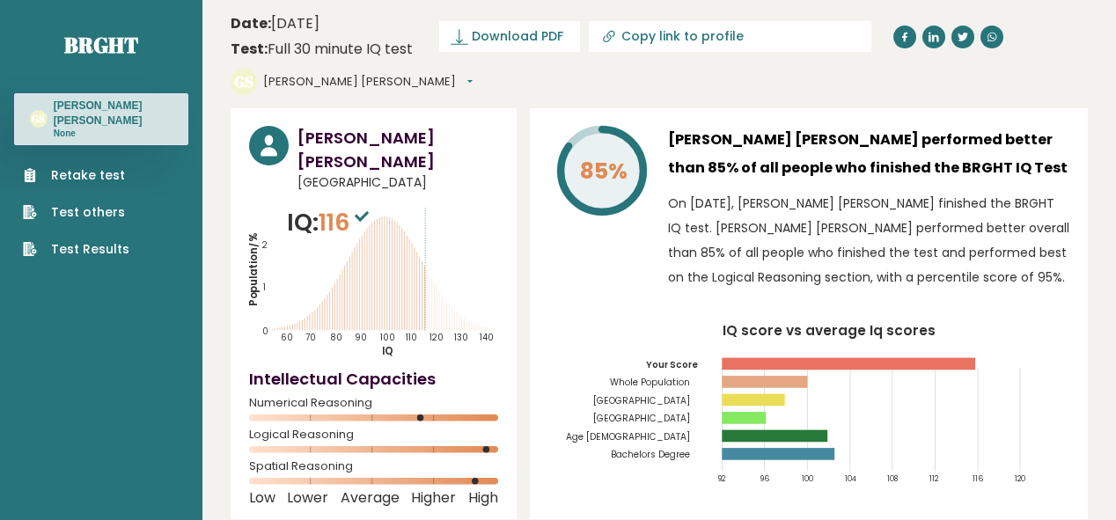
click at [577, 433] on icon "IQ score vs average Iq scores 92 96 100 104 108 112 116 120 Your Score Whole Po…" at bounding box center [808, 411] width 521 height 172
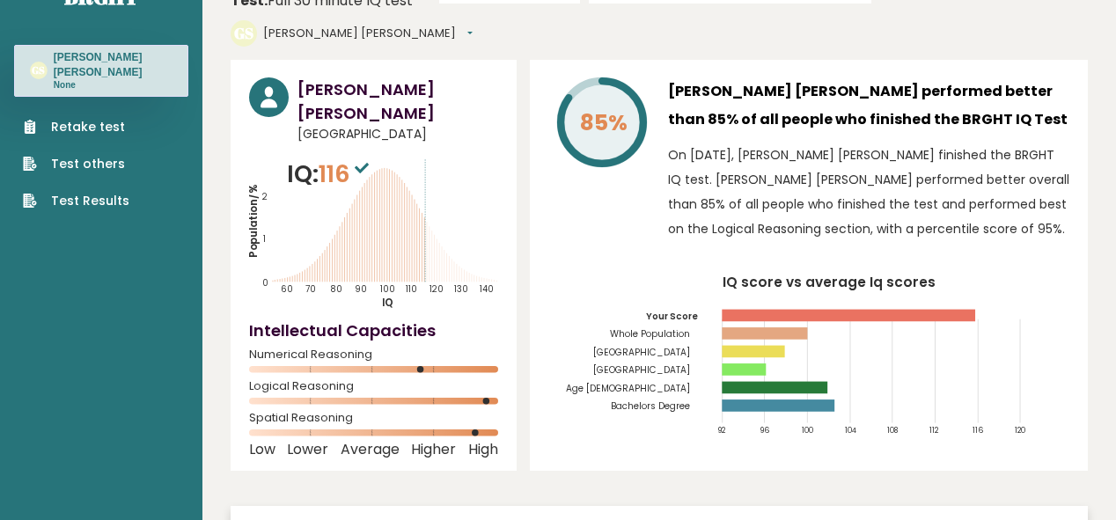
scroll to position [282, 0]
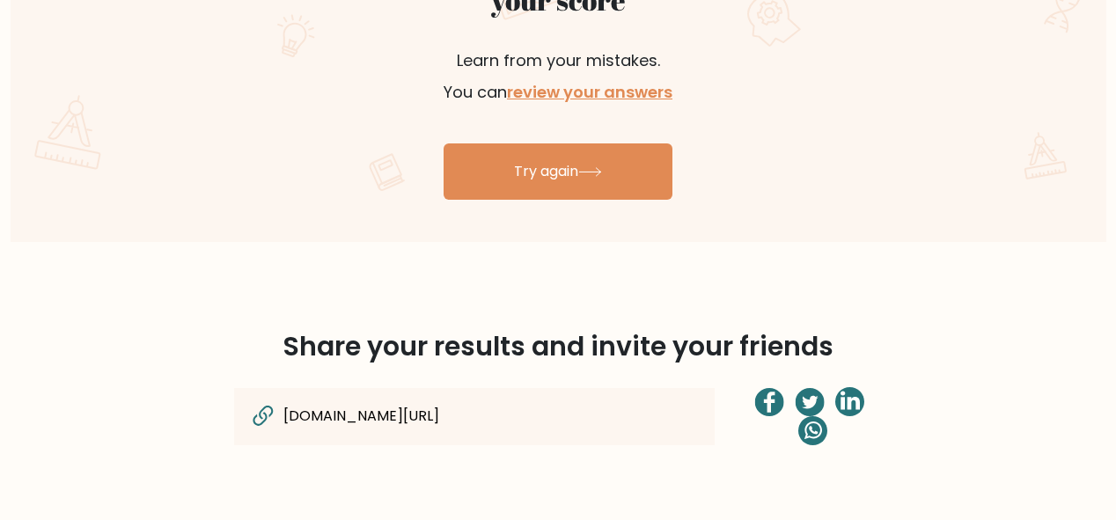
scroll to position [1093, 0]
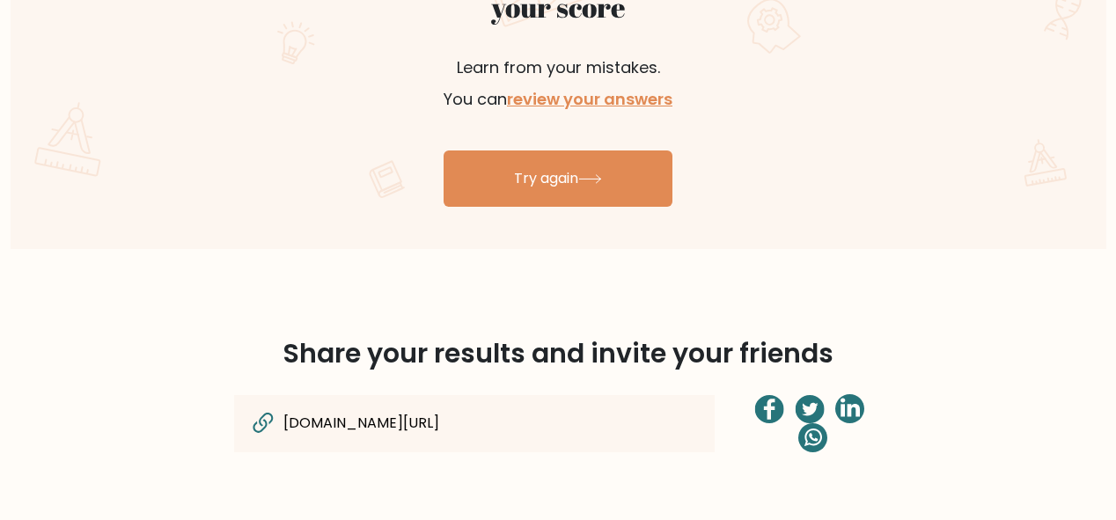
click at [451, 417] on input "[DOMAIN_NAME][URL]" at bounding box center [440, 423] width 317 height 23
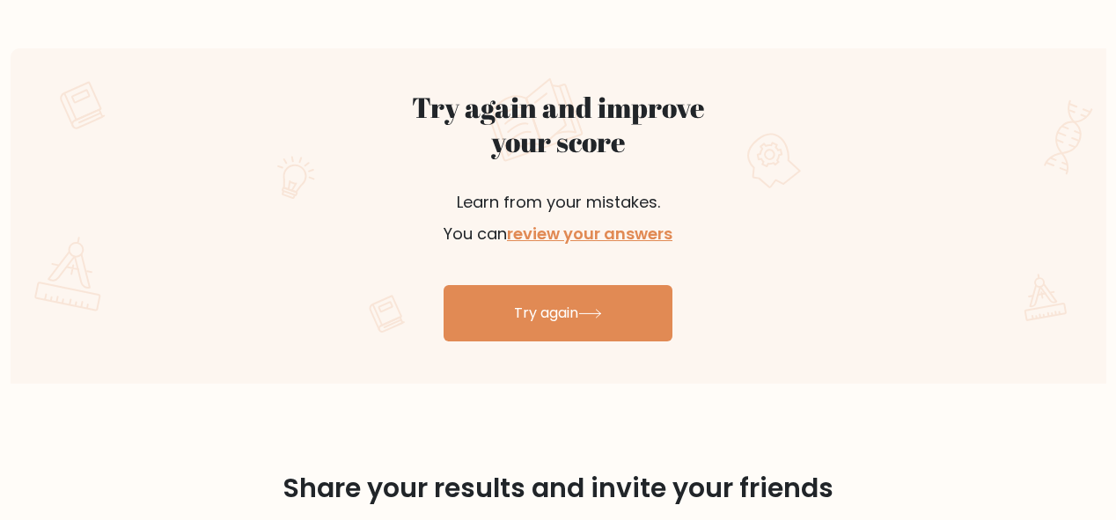
scroll to position [741, 0]
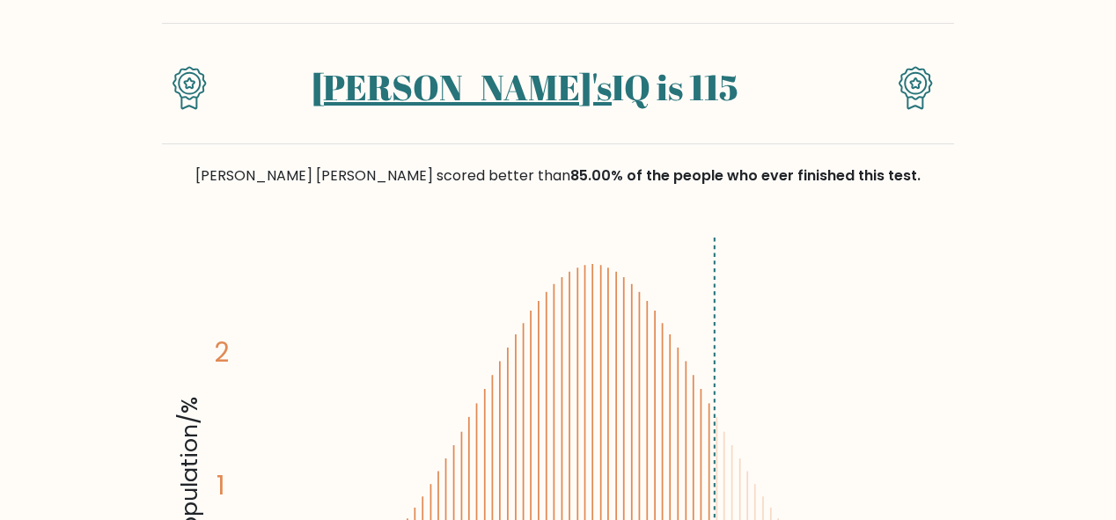
scroll to position [141, 0]
